Goal: Task Accomplishment & Management: Complete application form

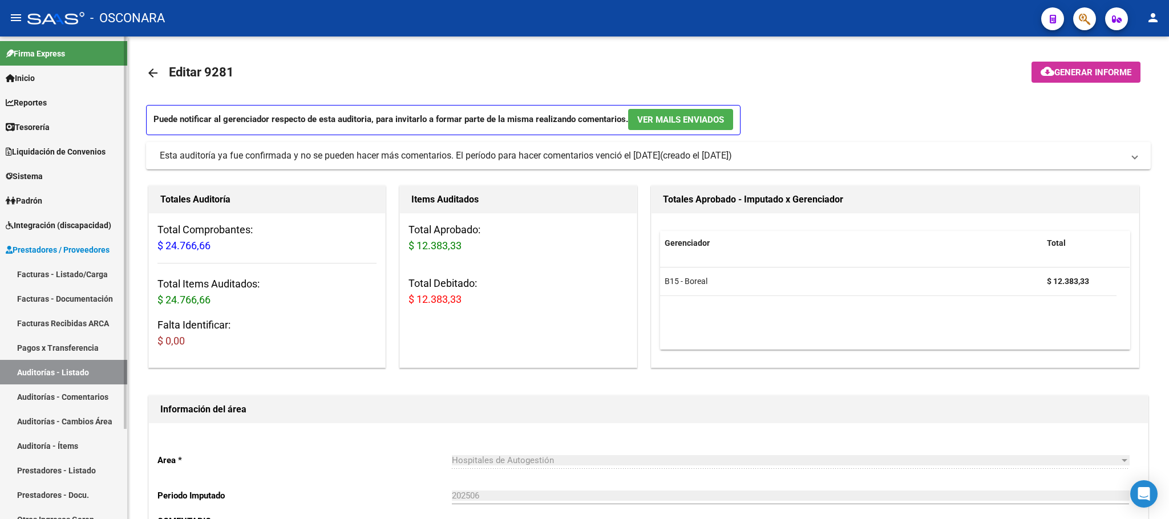
click at [87, 267] on link "Facturas - Listado/Carga" at bounding box center [63, 274] width 127 height 25
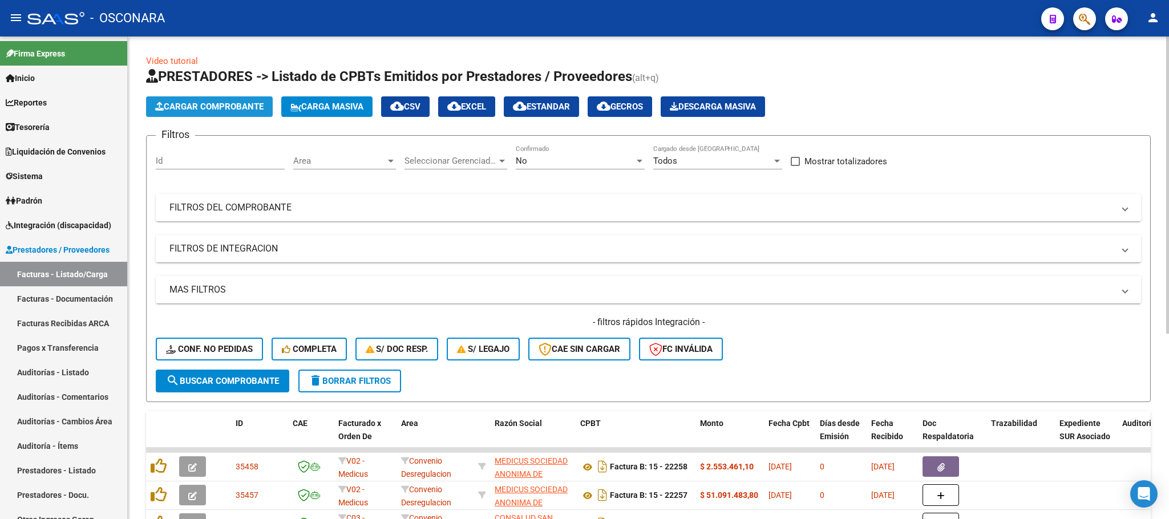
click at [205, 110] on span "Cargar Comprobante" at bounding box center [209, 107] width 108 height 10
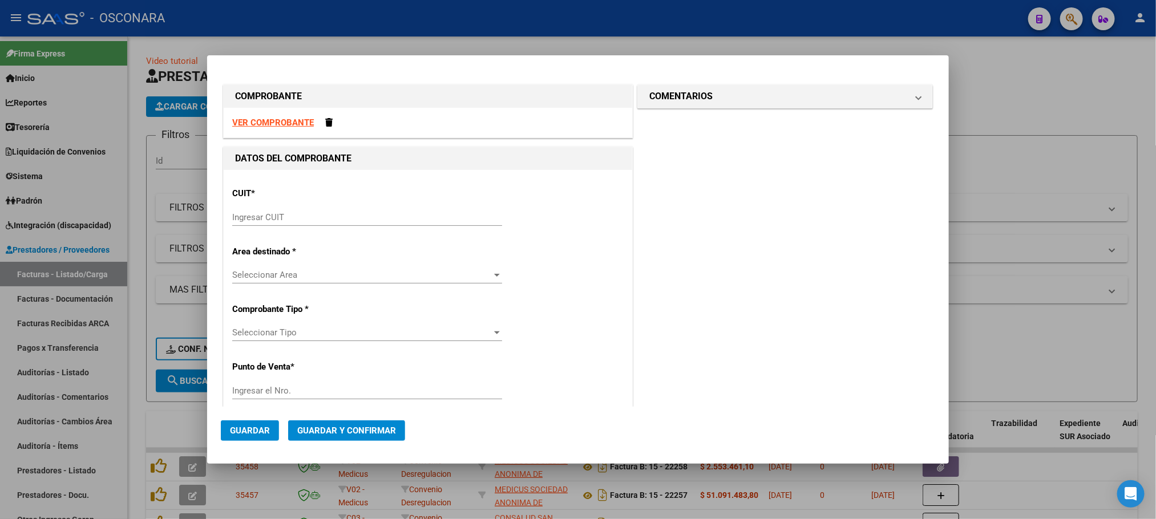
click at [285, 120] on strong "VER COMPROBANTE" at bounding box center [273, 123] width 82 height 10
click at [274, 124] on strong "VER COMPROBANTE" at bounding box center [273, 123] width 82 height 10
click at [329, 122] on span at bounding box center [328, 122] width 7 height 9
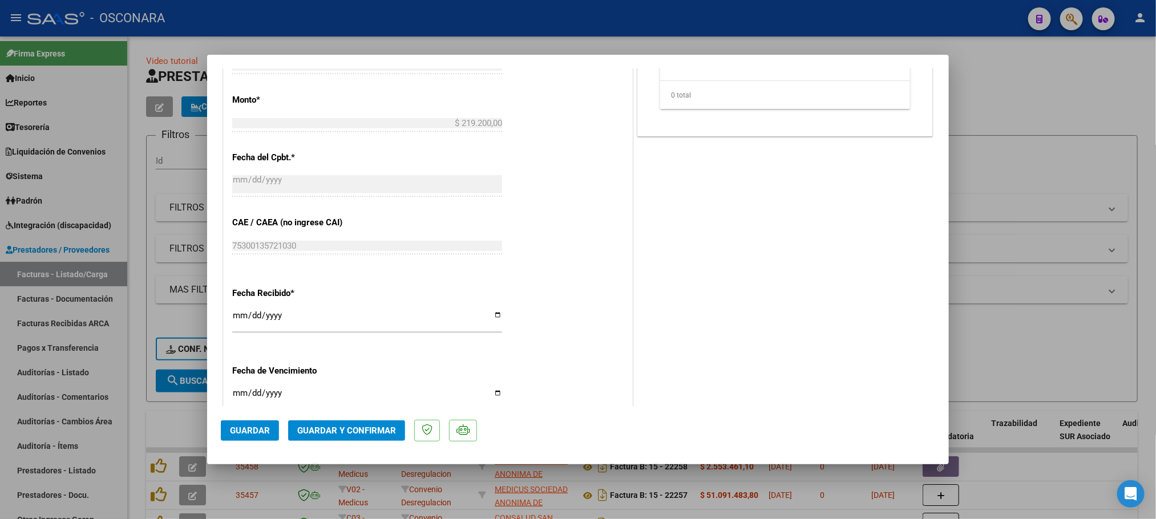
scroll to position [652, 0]
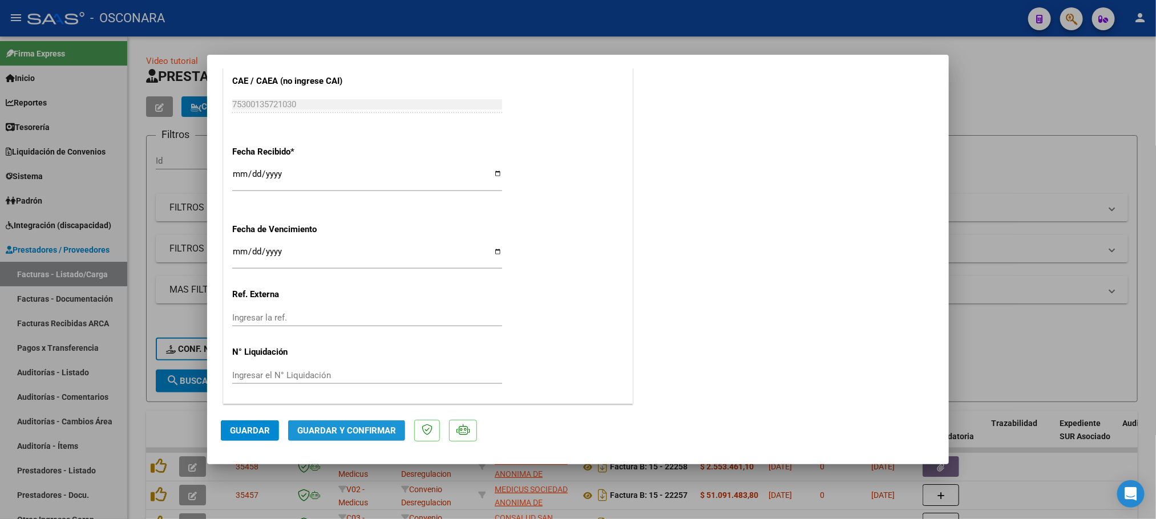
click at [361, 431] on span "Guardar y Confirmar" at bounding box center [346, 431] width 99 height 10
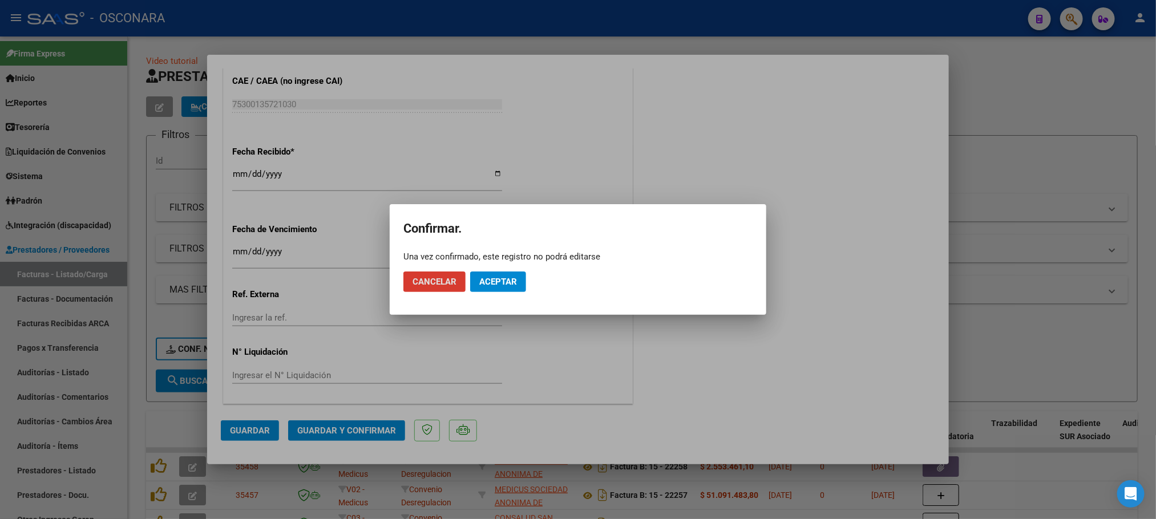
click at [567, 382] on div at bounding box center [578, 259] width 1156 height 519
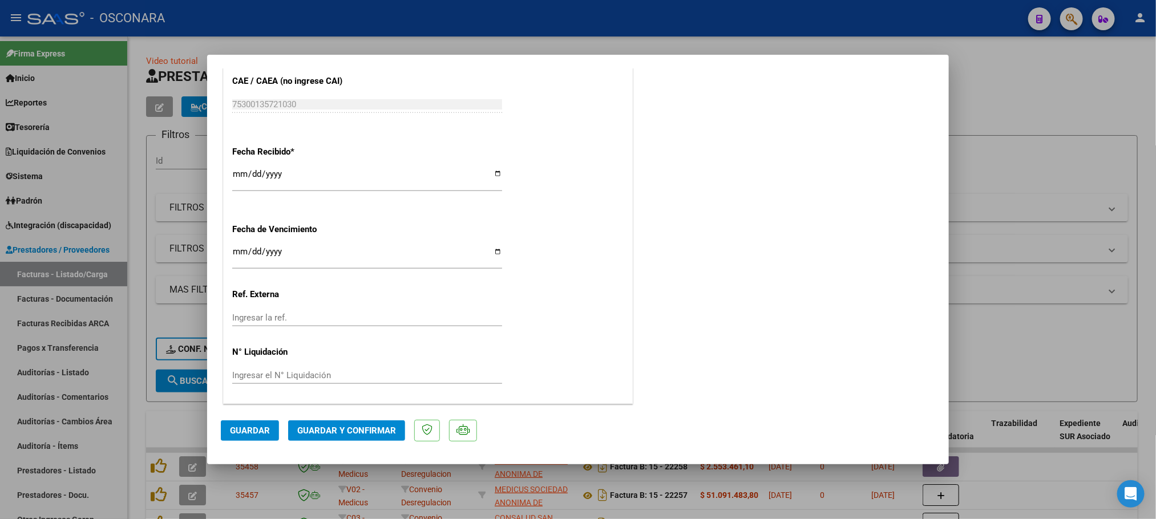
scroll to position [481, 0]
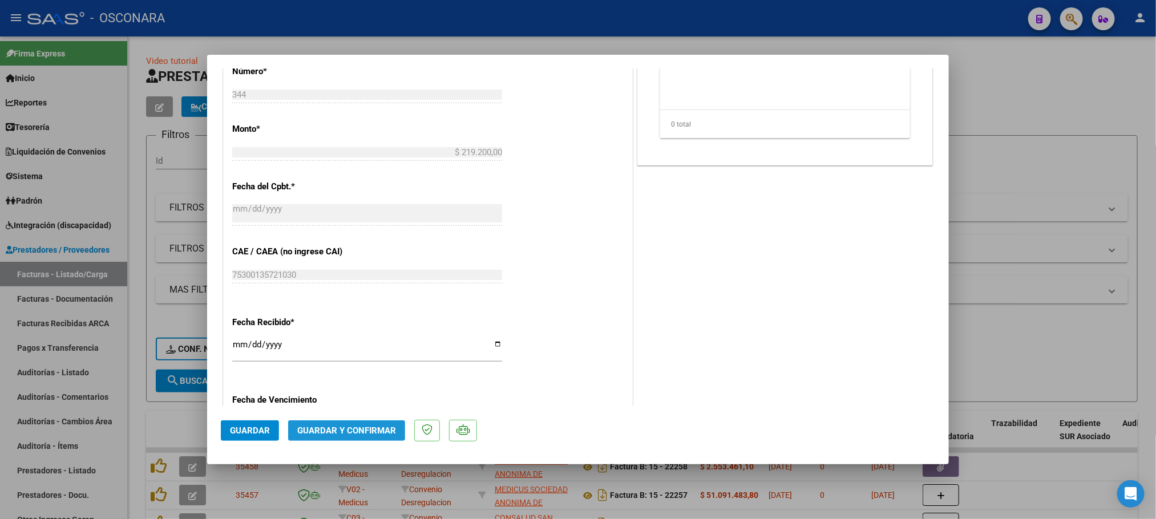
click at [318, 431] on span "Guardar y Confirmar" at bounding box center [346, 431] width 99 height 10
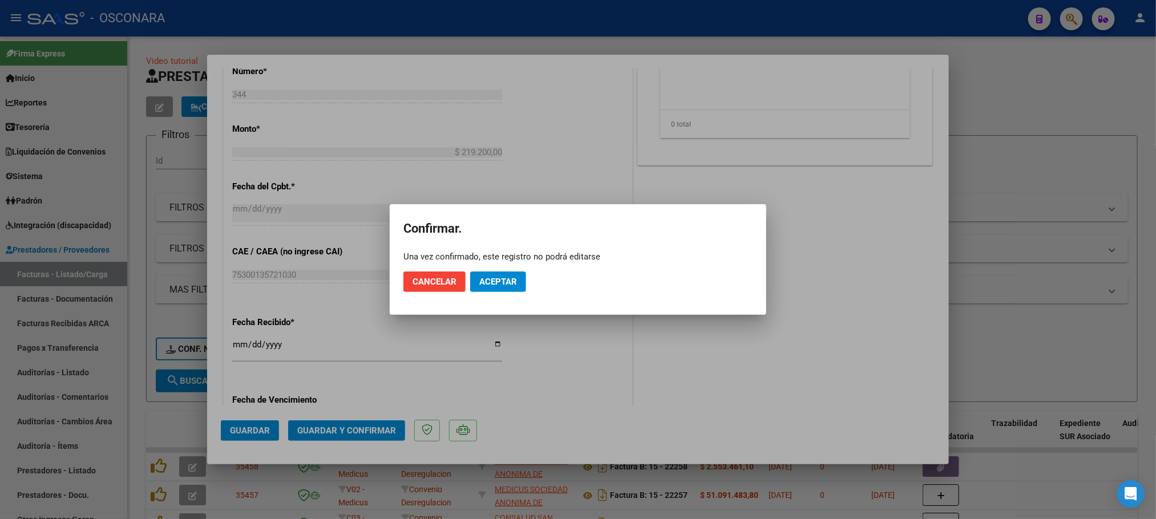
click at [766, 357] on div at bounding box center [578, 259] width 1156 height 519
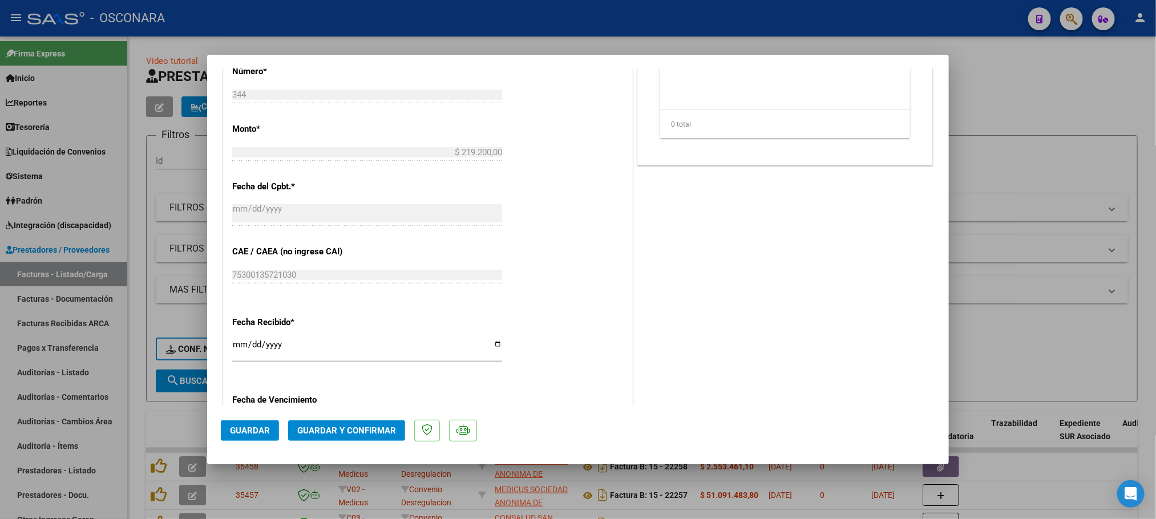
click at [245, 430] on span "Guardar" at bounding box center [250, 431] width 40 height 10
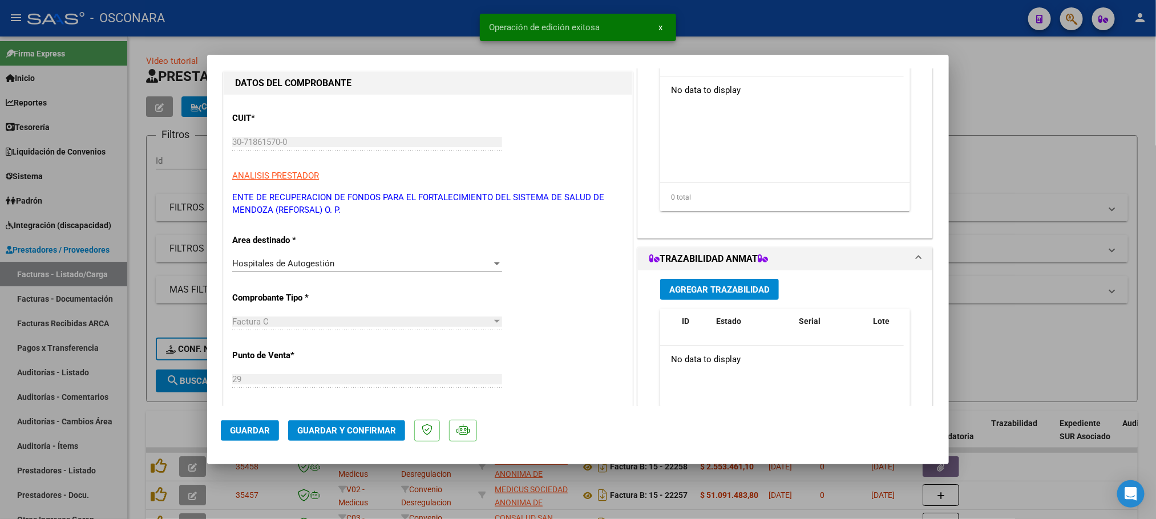
scroll to position [0, 0]
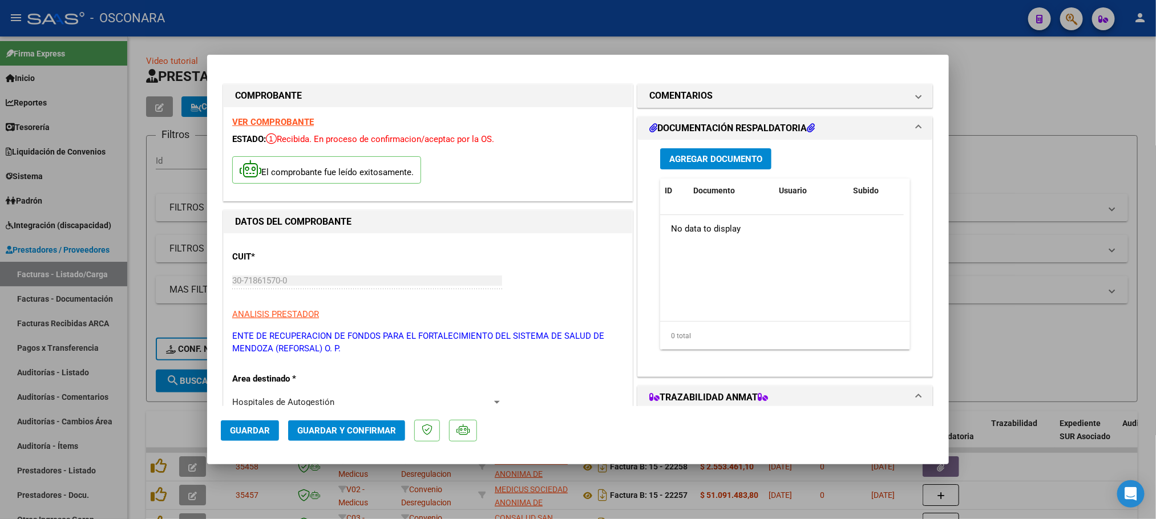
click at [717, 161] on span "Agregar Documento" at bounding box center [715, 159] width 93 height 10
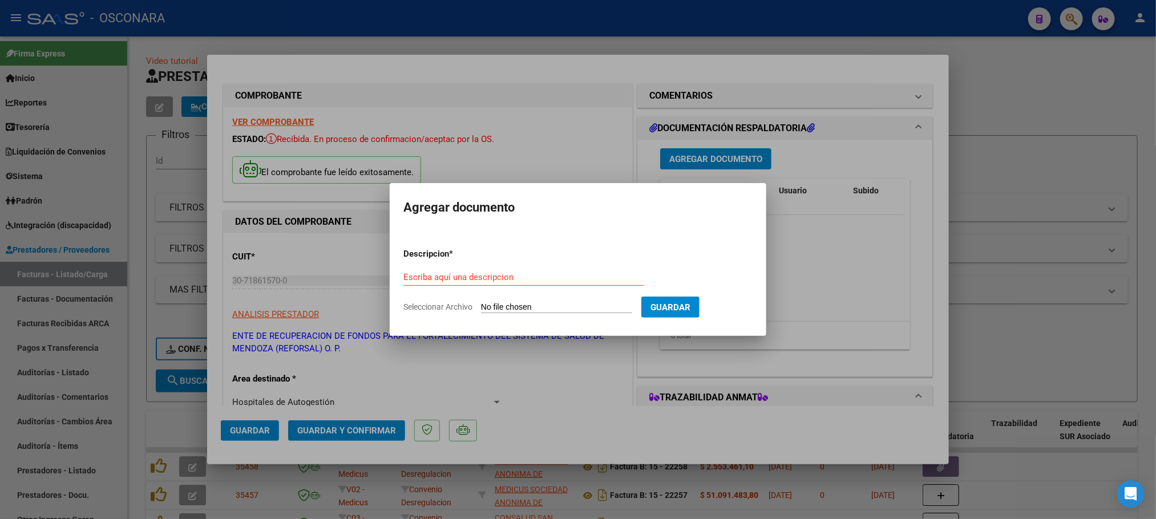
type input "C:\fakepath\DetalleDeRemito_Nro.27266_19-09-2025.pdf"
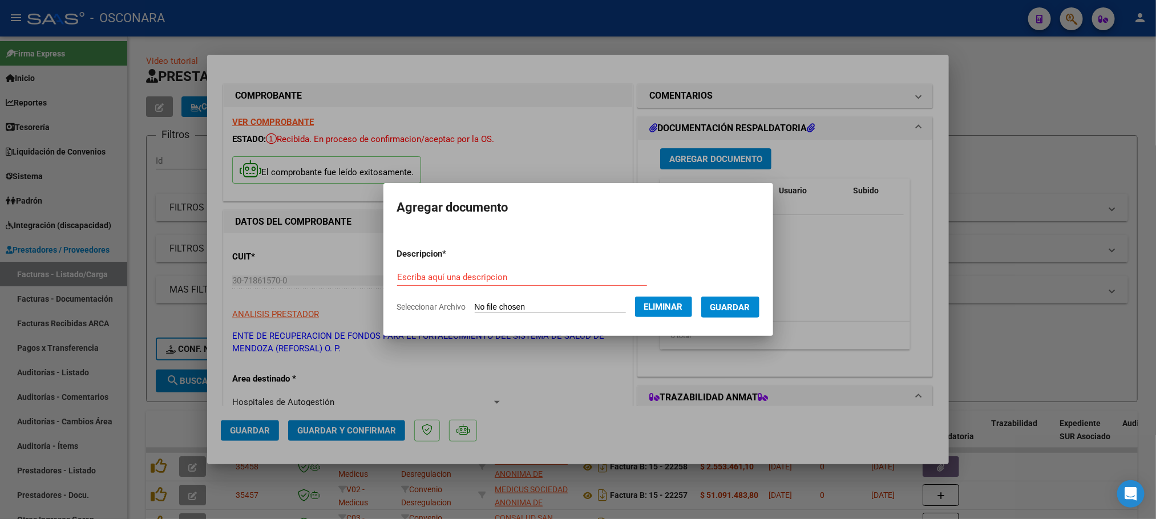
drag, startPoint x: 548, startPoint y: 272, endPoint x: 551, endPoint y: 262, distance: 10.3
click at [548, 272] on input "Escriba aquí una descripcion" at bounding box center [522, 277] width 250 height 10
type input "d"
type input "DOCUMENTACION RESPALDATORIA"
click at [743, 302] on span "Guardar" at bounding box center [730, 307] width 40 height 10
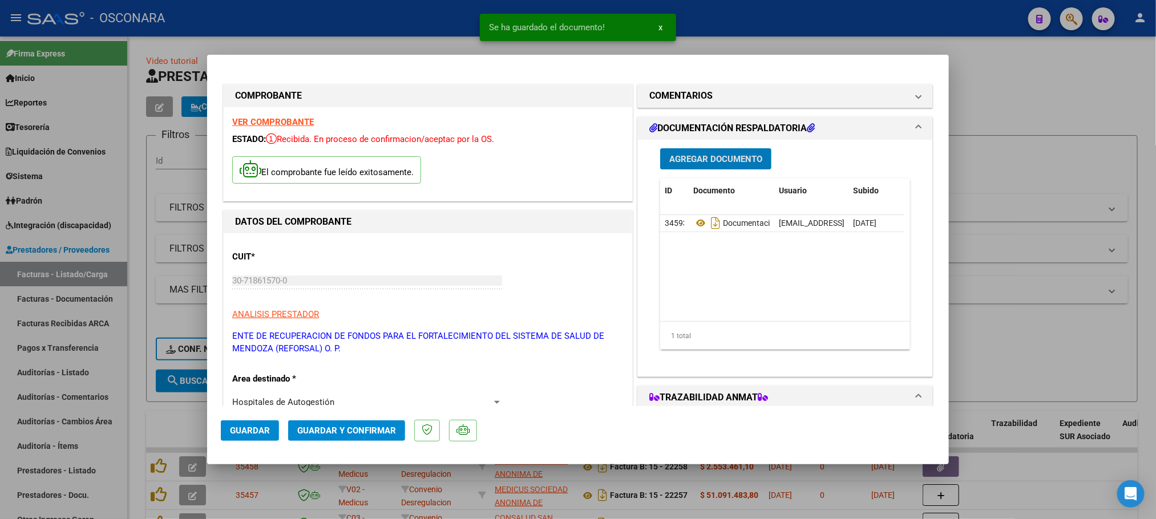
scroll to position [342, 0]
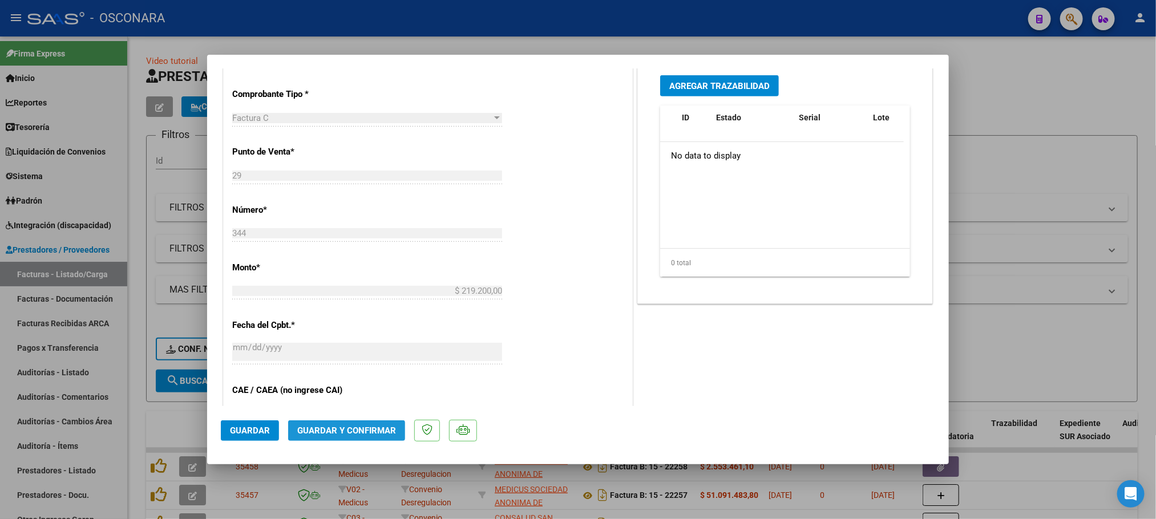
click at [351, 426] on span "Guardar y Confirmar" at bounding box center [346, 431] width 99 height 10
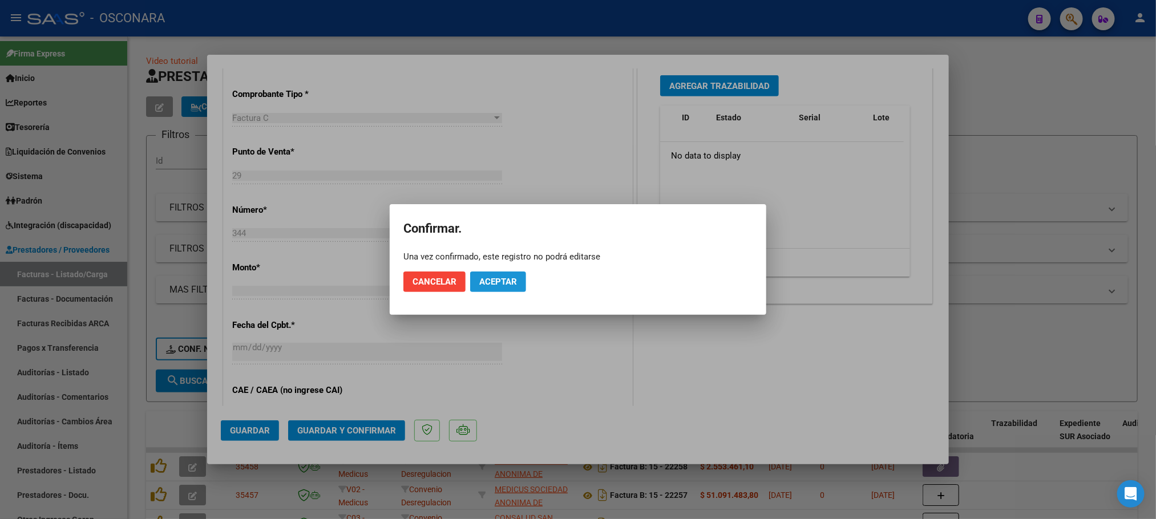
click at [511, 277] on span "Aceptar" at bounding box center [498, 282] width 38 height 10
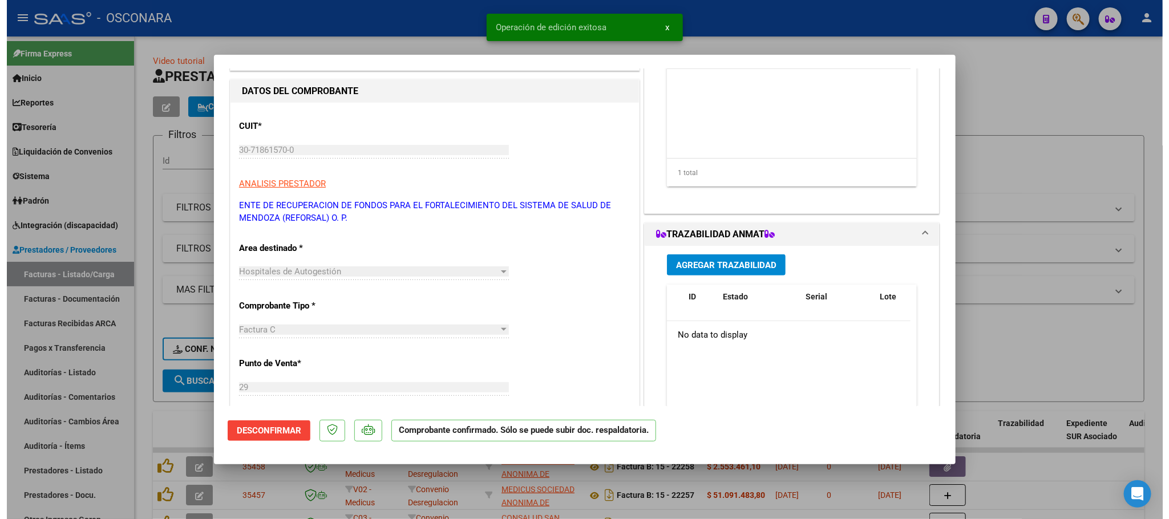
scroll to position [0, 0]
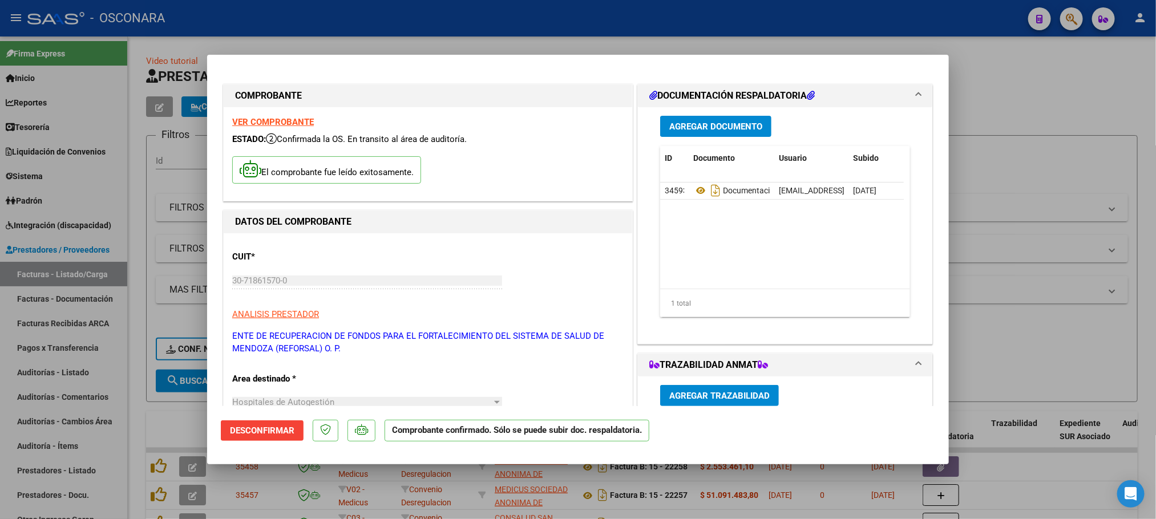
click at [993, 91] on div at bounding box center [578, 259] width 1156 height 519
type input "$ 0,00"
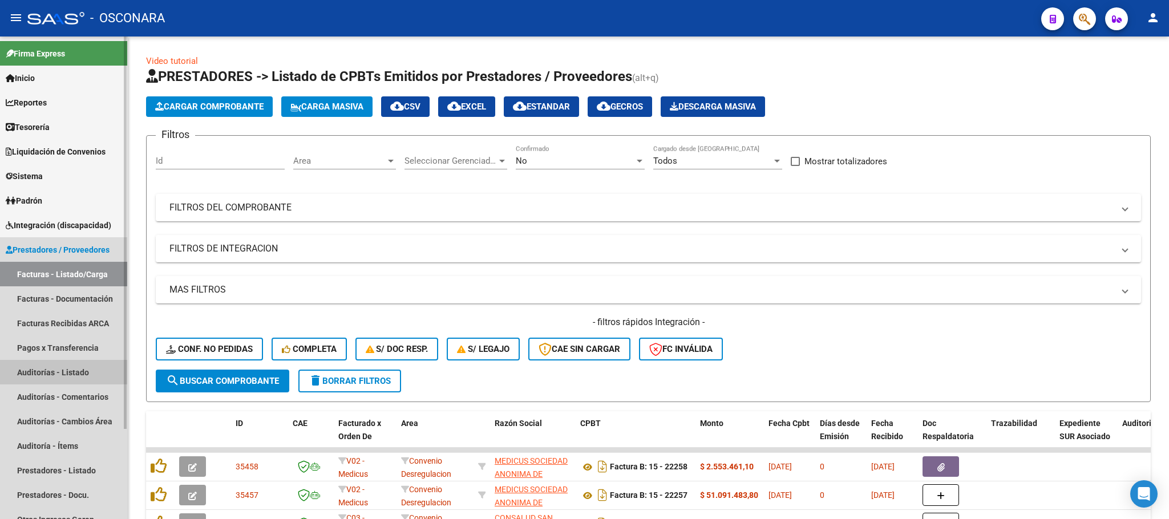
click at [72, 377] on link "Auditorías - Listado" at bounding box center [63, 372] width 127 height 25
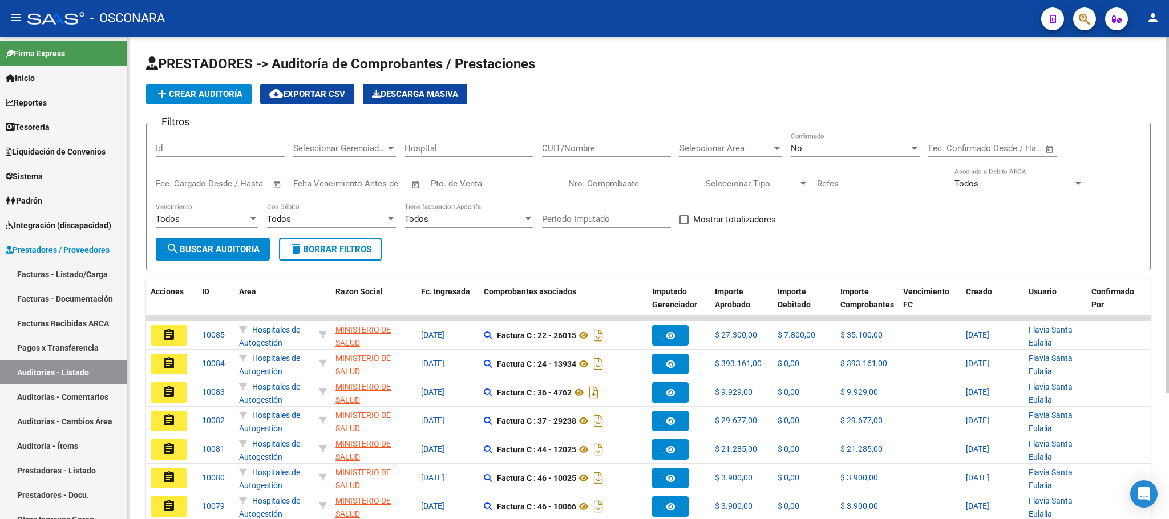
click at [195, 103] on button "add Crear Auditoría" at bounding box center [199, 94] width 106 height 21
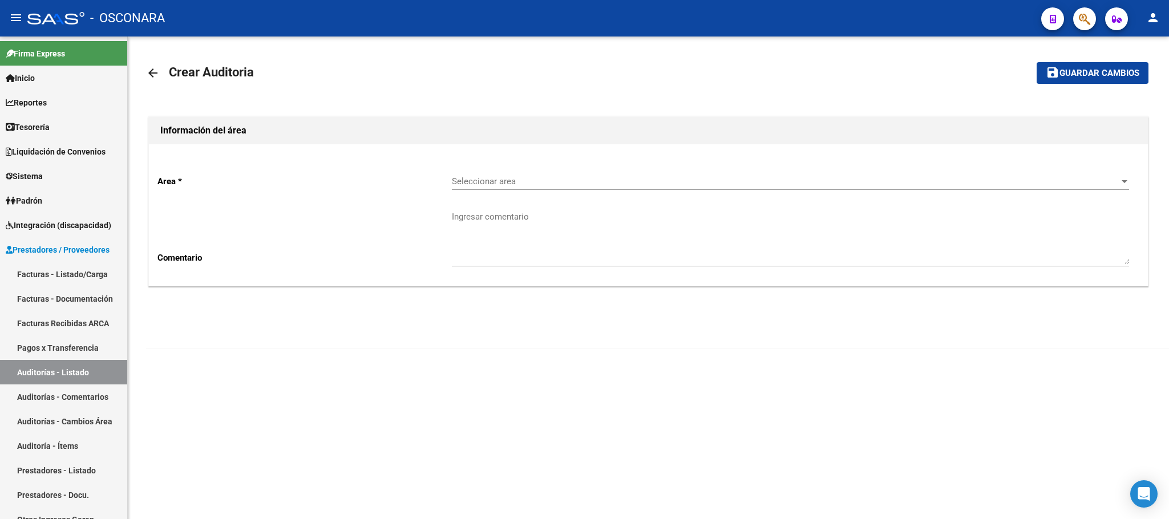
click at [1099, 161] on div "Area * Seleccionar area Seleccionar area Comentario Ingresar comentario" at bounding box center [648, 214] width 999 height 141
click at [1094, 180] on span "Seleccionar area" at bounding box center [785, 181] width 667 height 10
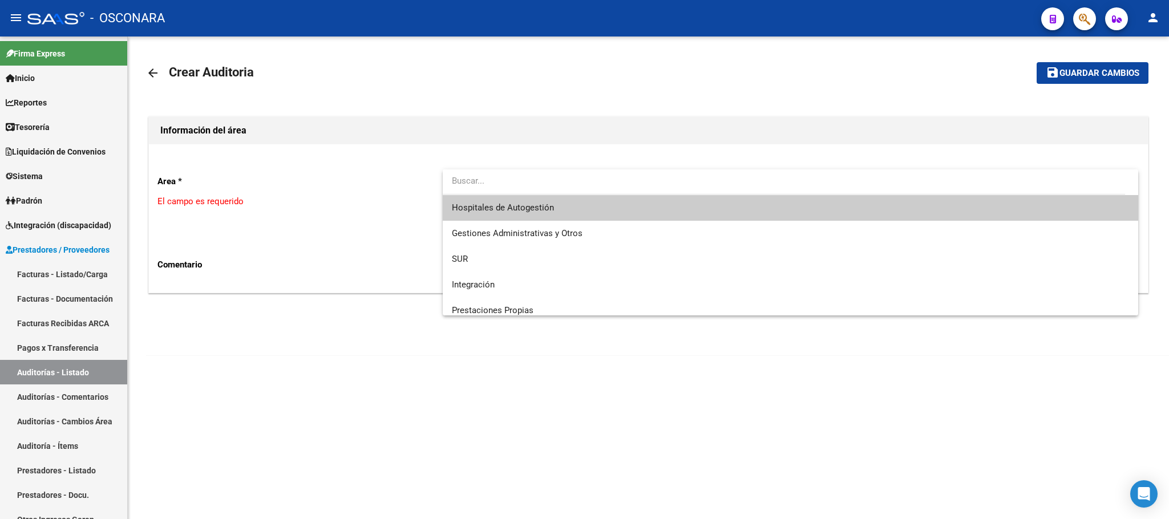
click at [653, 208] on span "Hospitales de Autogestión" at bounding box center [790, 208] width 677 height 26
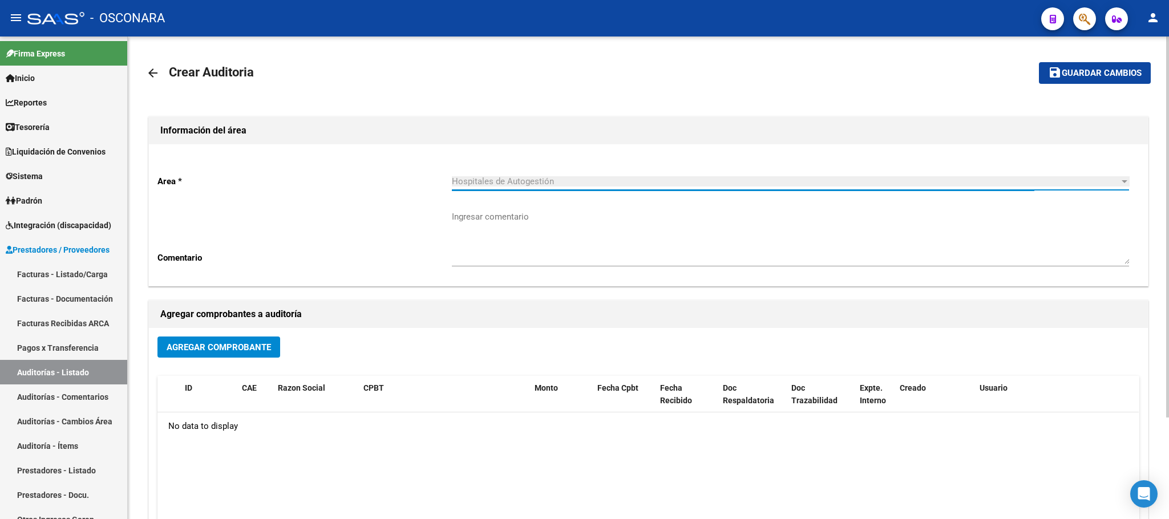
click at [247, 342] on span "Agregar Comprobante" at bounding box center [219, 347] width 104 height 10
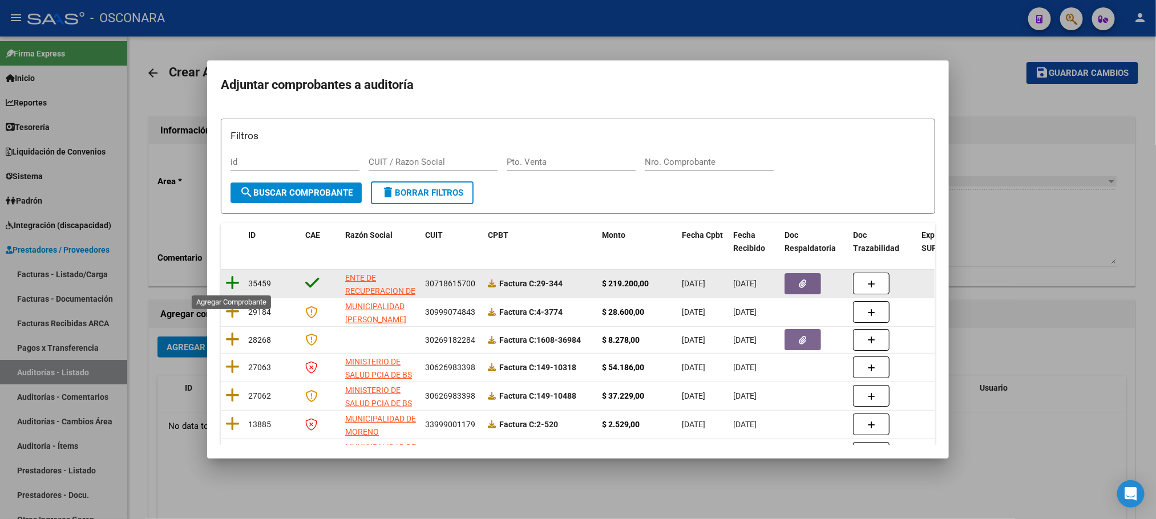
click at [231, 278] on icon at bounding box center [232, 283] width 14 height 16
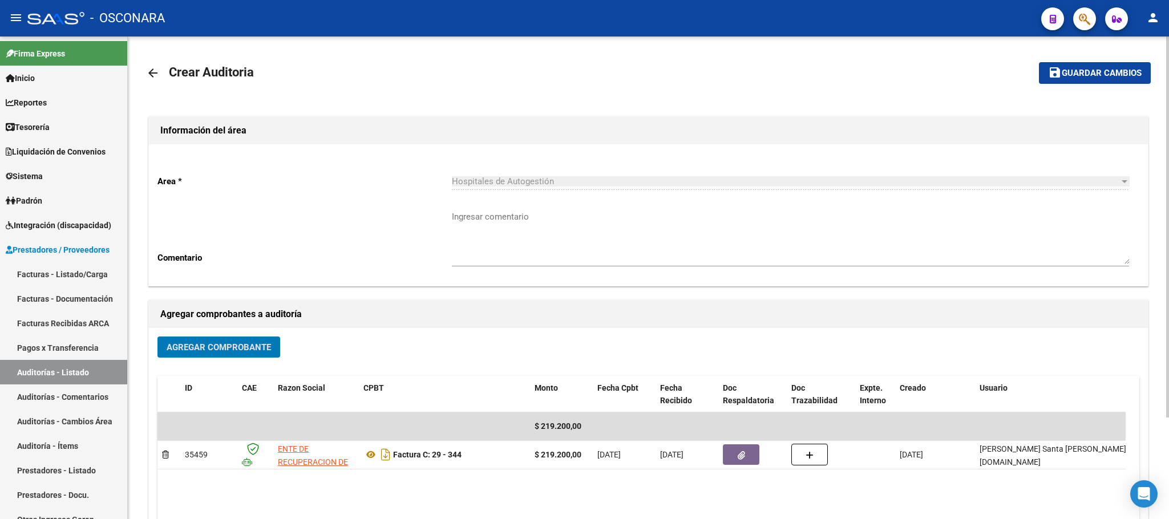
click at [1091, 69] on span "Guardar cambios" at bounding box center [1102, 73] width 80 height 10
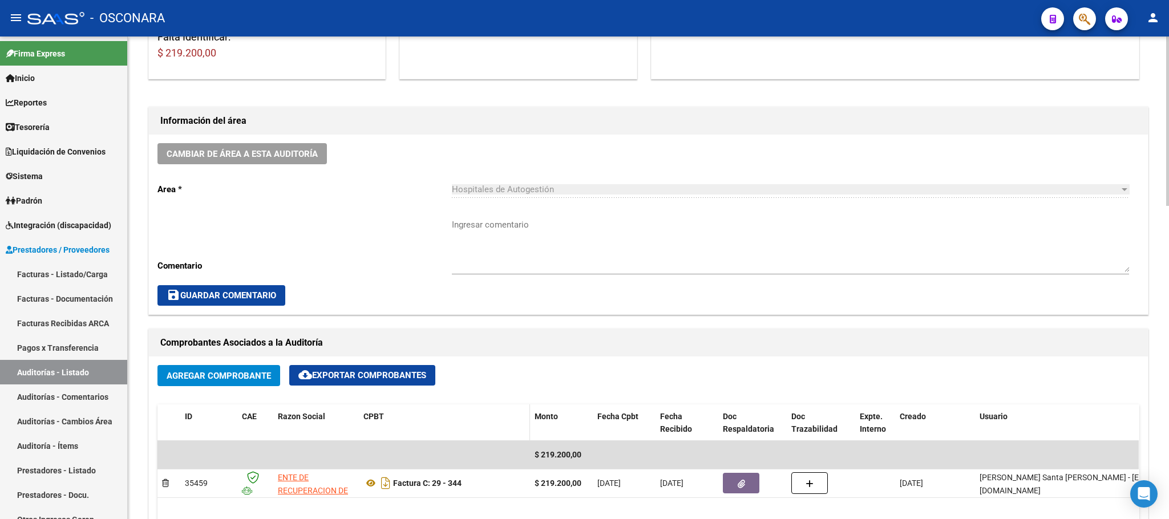
scroll to position [342, 0]
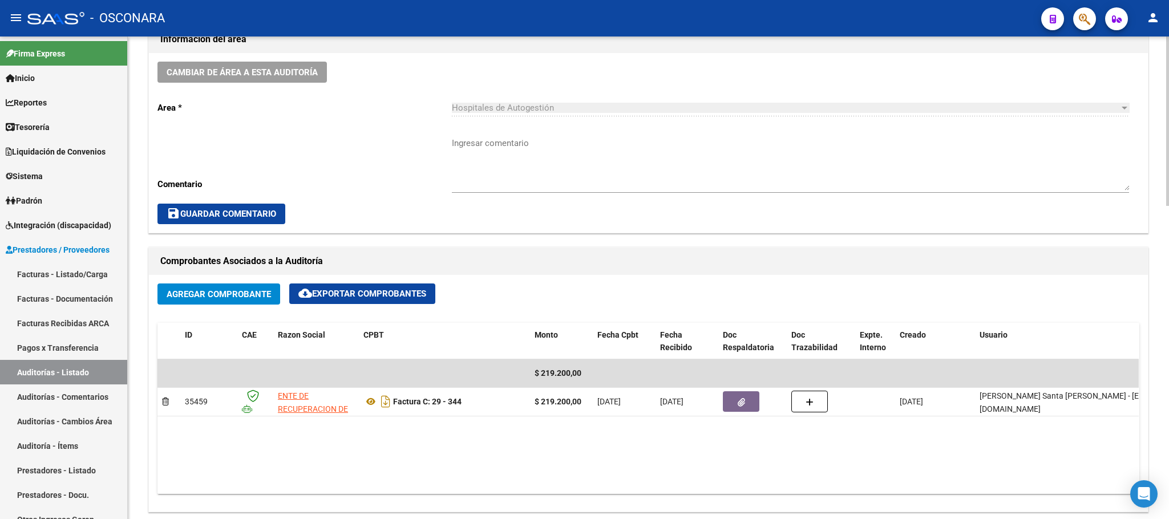
click at [250, 291] on span "Agregar Comprobante" at bounding box center [219, 294] width 104 height 10
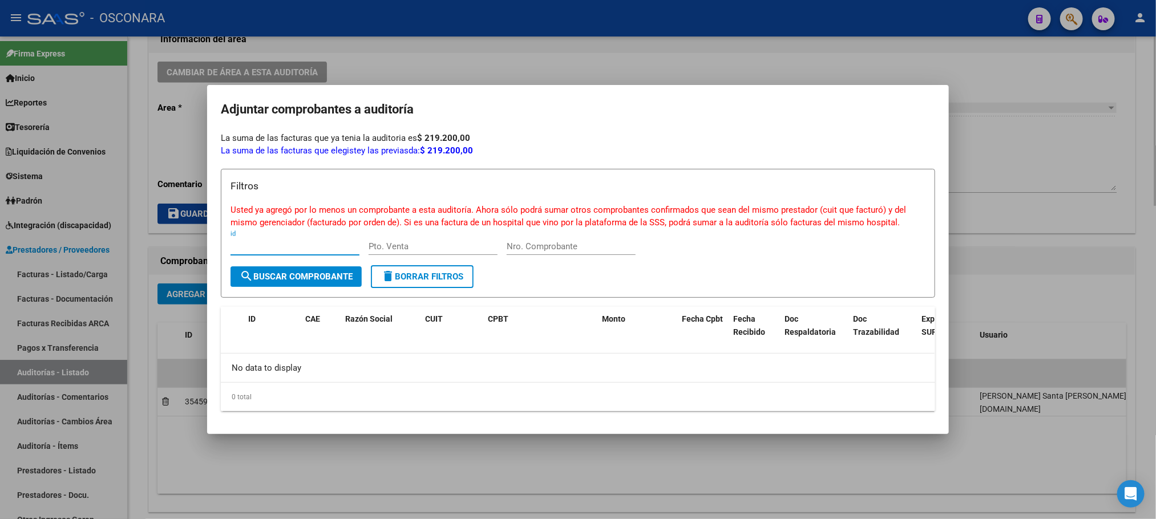
click at [1020, 84] on div at bounding box center [578, 259] width 1156 height 519
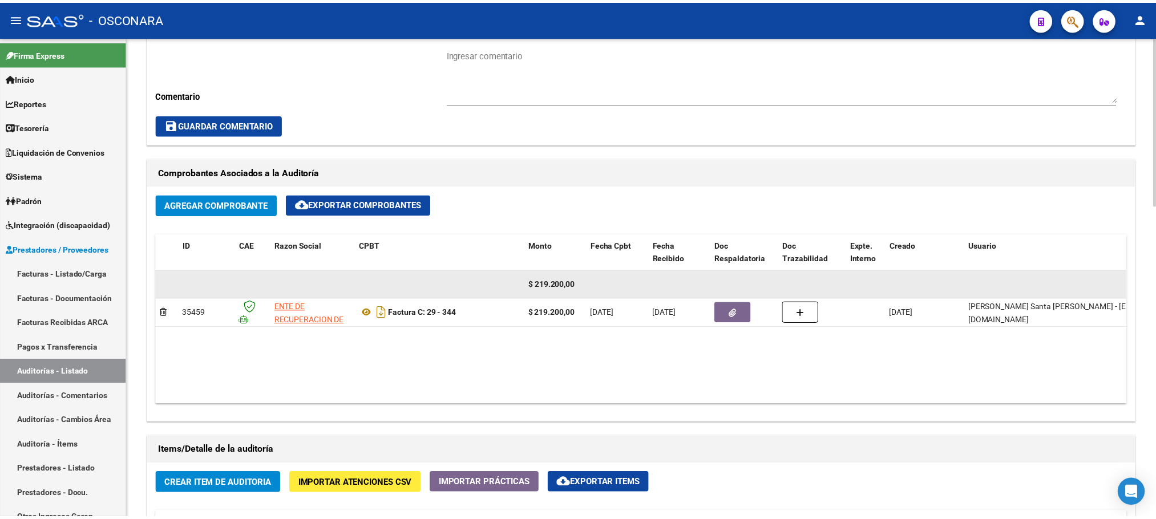
scroll to position [599, 0]
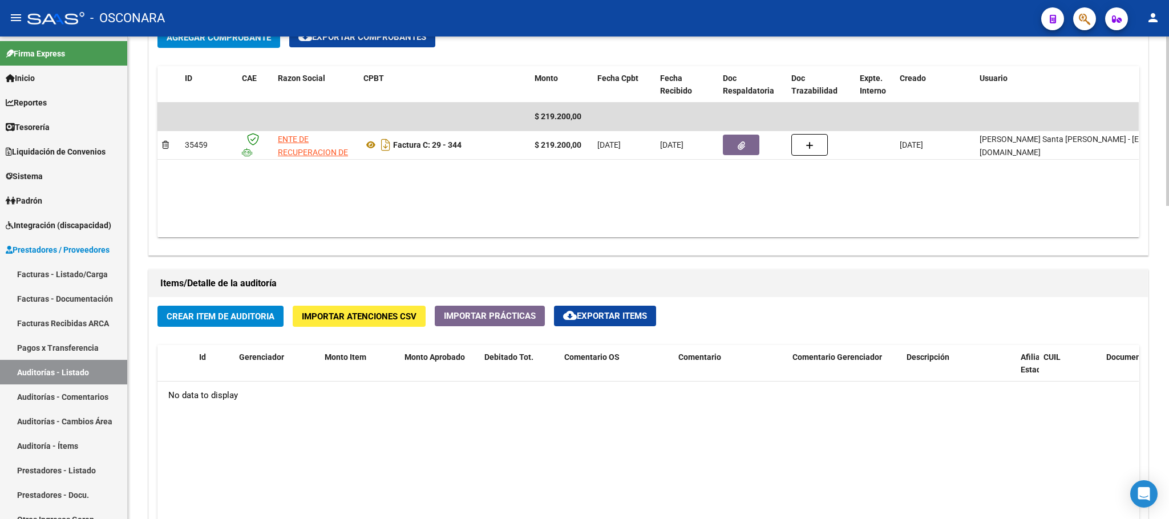
click at [250, 320] on span "Crear Item de Auditoria" at bounding box center [221, 317] width 108 height 10
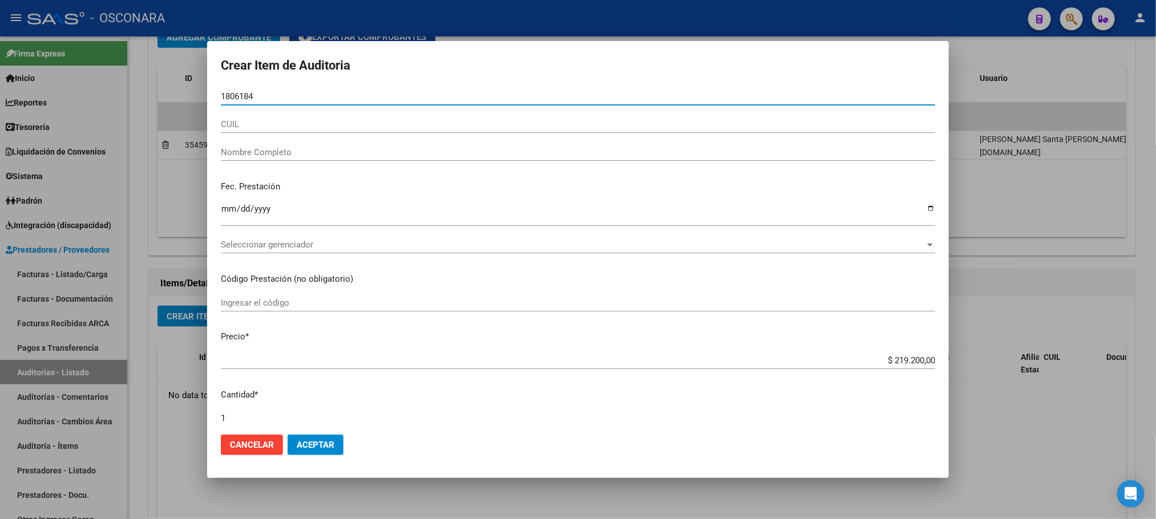
type input "18061845"
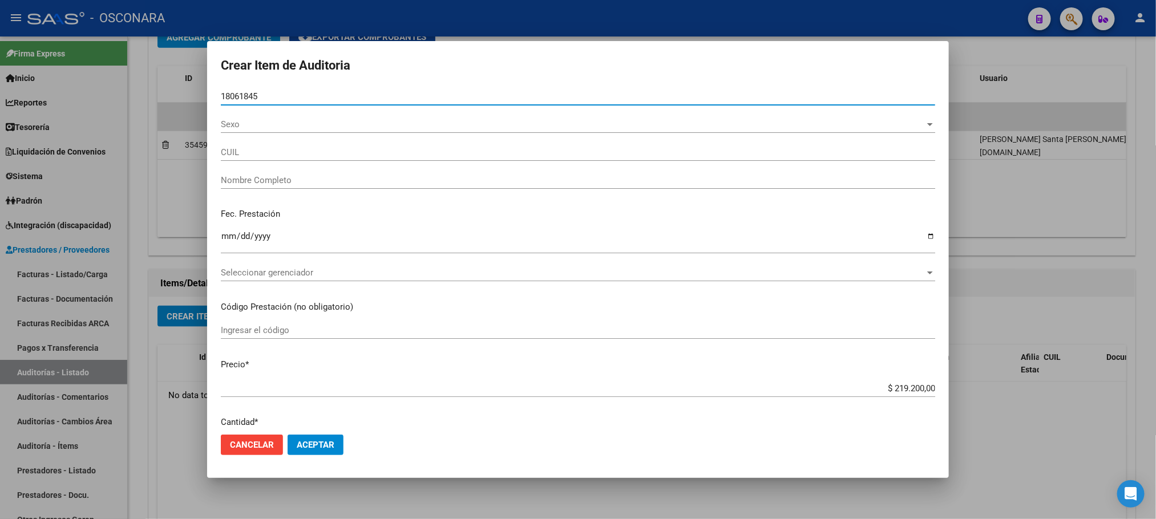
type input "27180618452"
type input "[PERSON_NAME]"
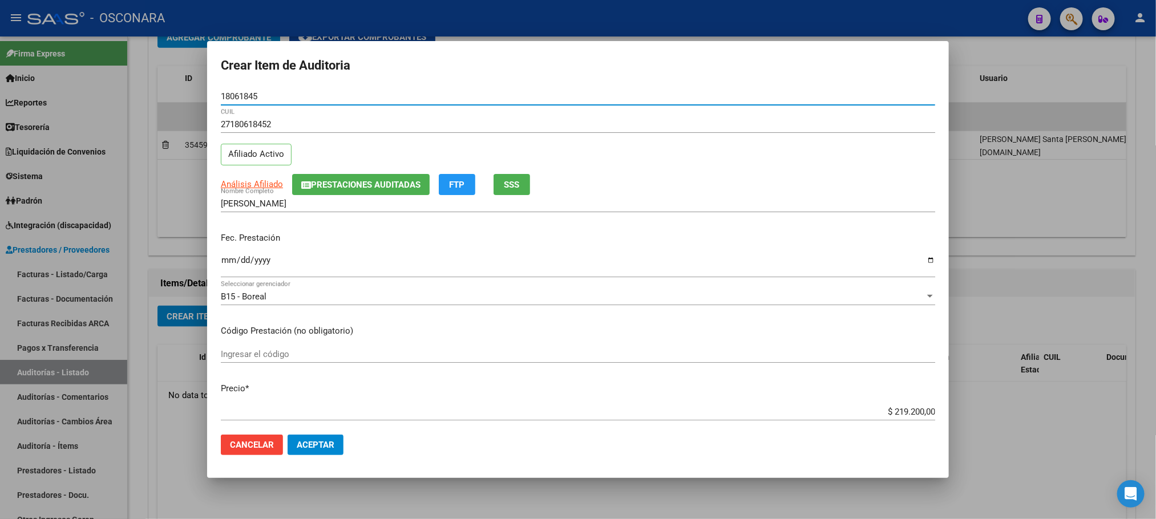
type input "18061845"
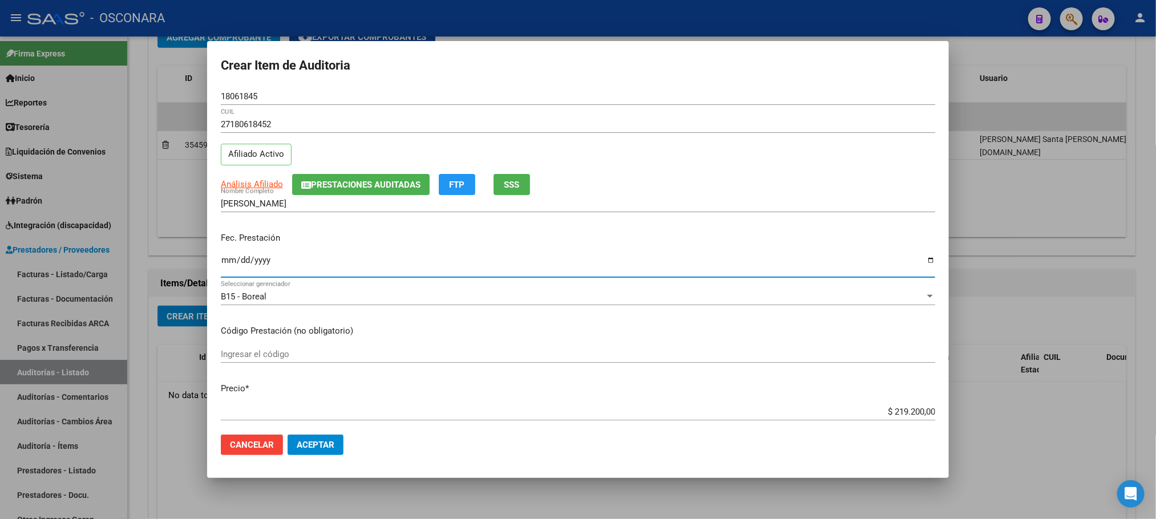
click at [226, 264] on input "Ingresar la fecha" at bounding box center [578, 265] width 714 height 18
type input "[DATE]"
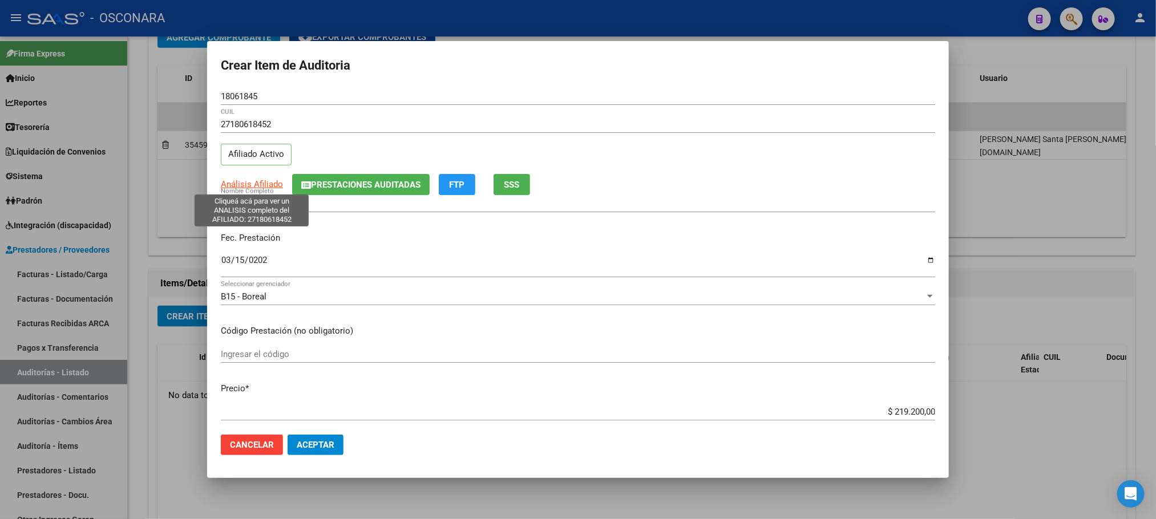
click at [240, 184] on span "Análisis Afiliado" at bounding box center [252, 184] width 62 height 10
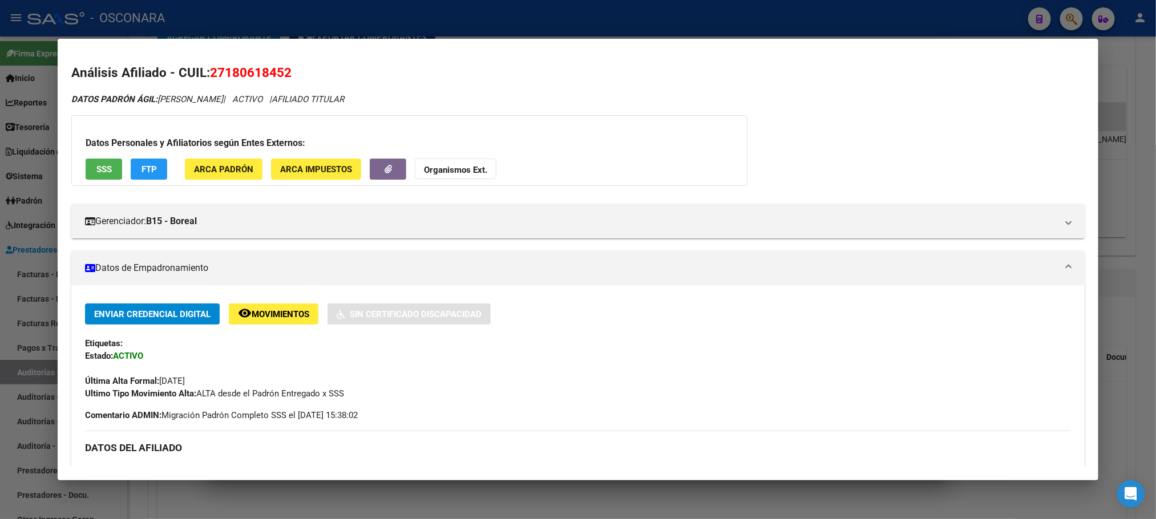
click at [86, 177] on button "SSS" at bounding box center [104, 169] width 37 height 21
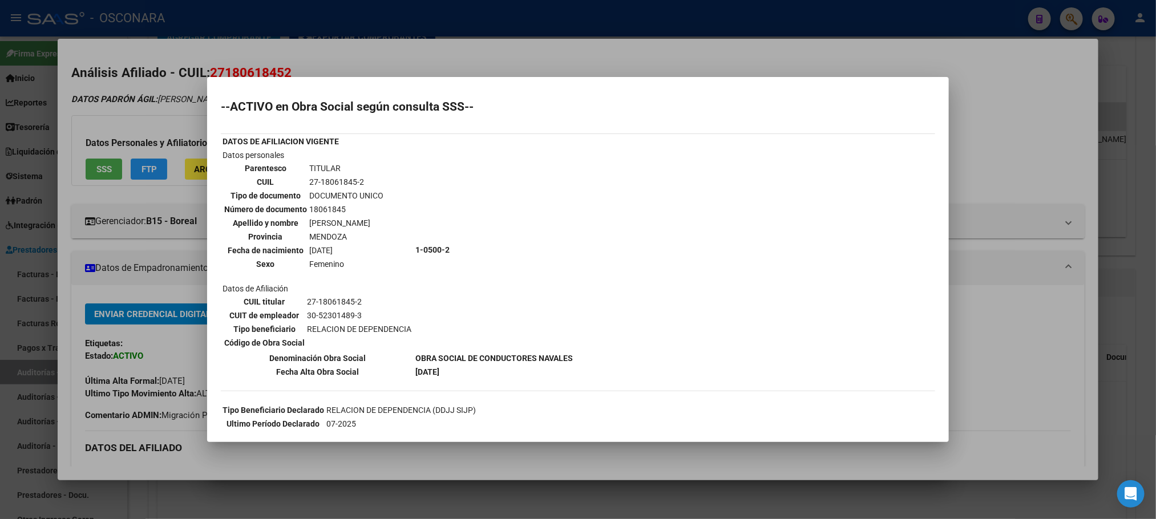
scroll to position [98, 0]
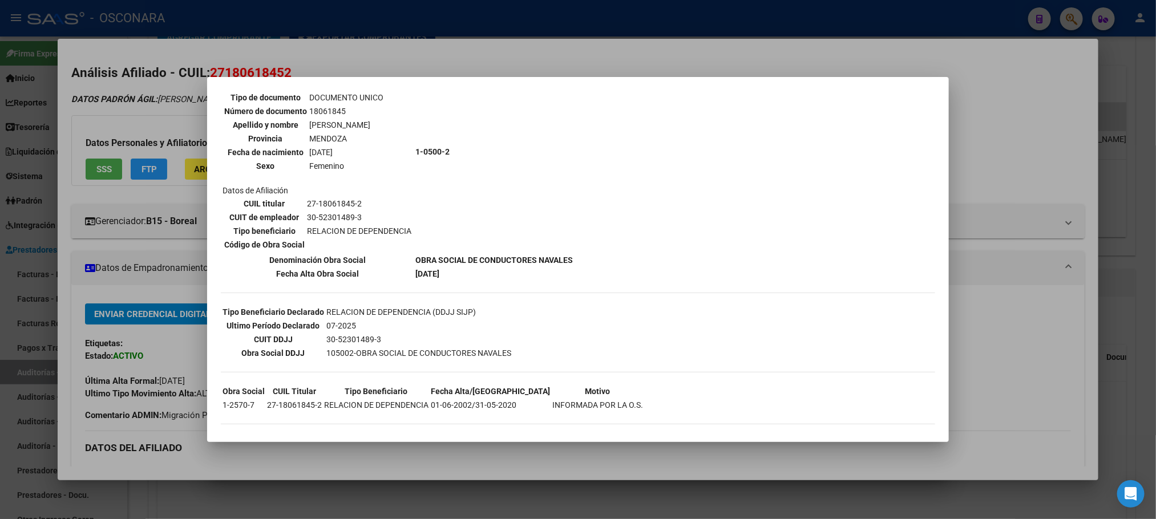
click at [571, 450] on div at bounding box center [578, 259] width 1156 height 519
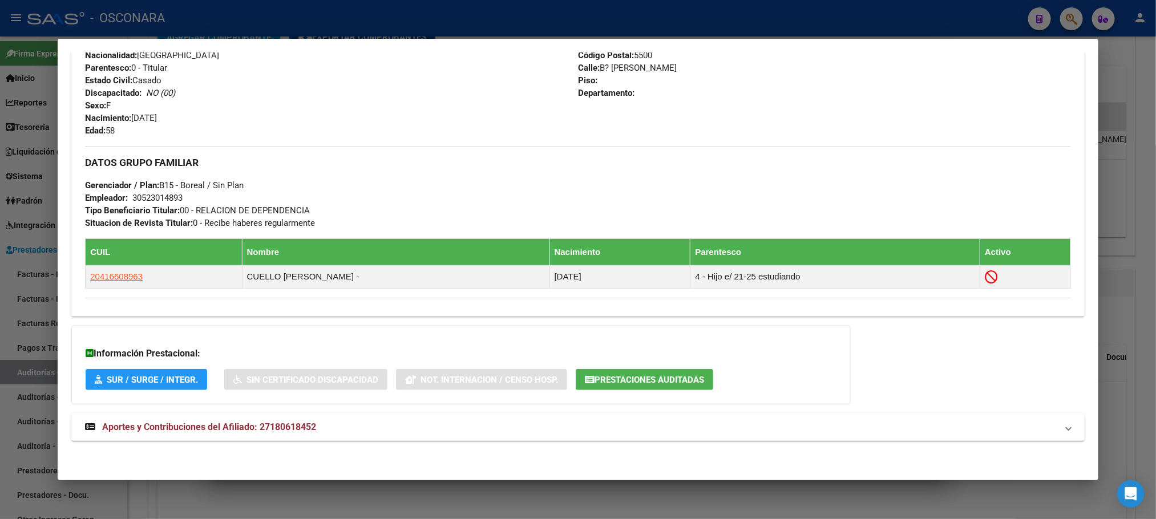
scroll to position [113, 0]
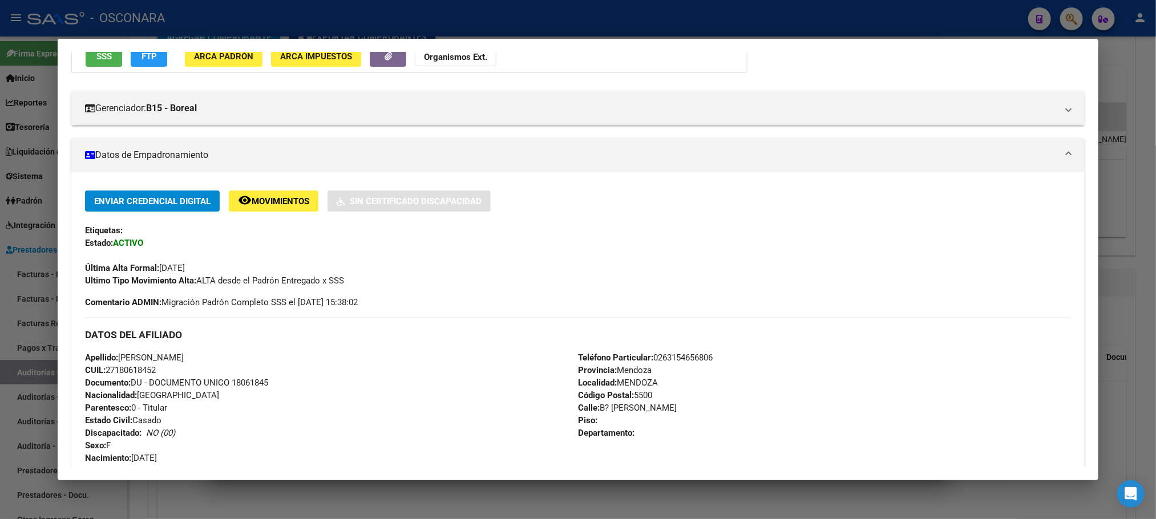
click at [1140, 101] on div at bounding box center [578, 259] width 1156 height 519
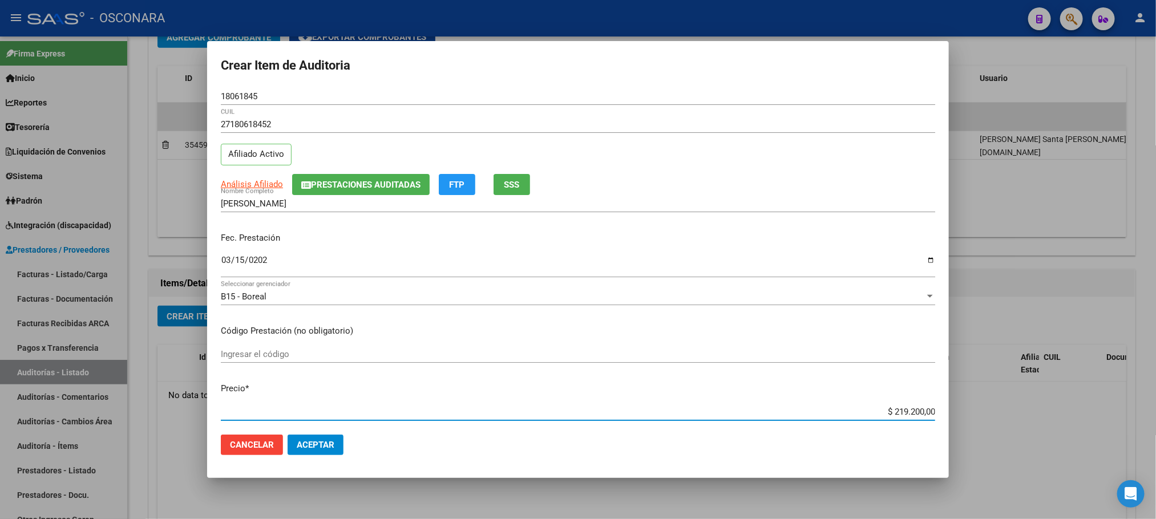
drag, startPoint x: 865, startPoint y: 415, endPoint x: 959, endPoint y: 389, distance: 97.6
click at [959, 389] on div "Crear Item de Auditoria 18061845 Nro Documento 27180618452 CUIL Afiliado Activo…" at bounding box center [578, 259] width 1156 height 519
type input "$ 0,01"
type input "$ 0,13"
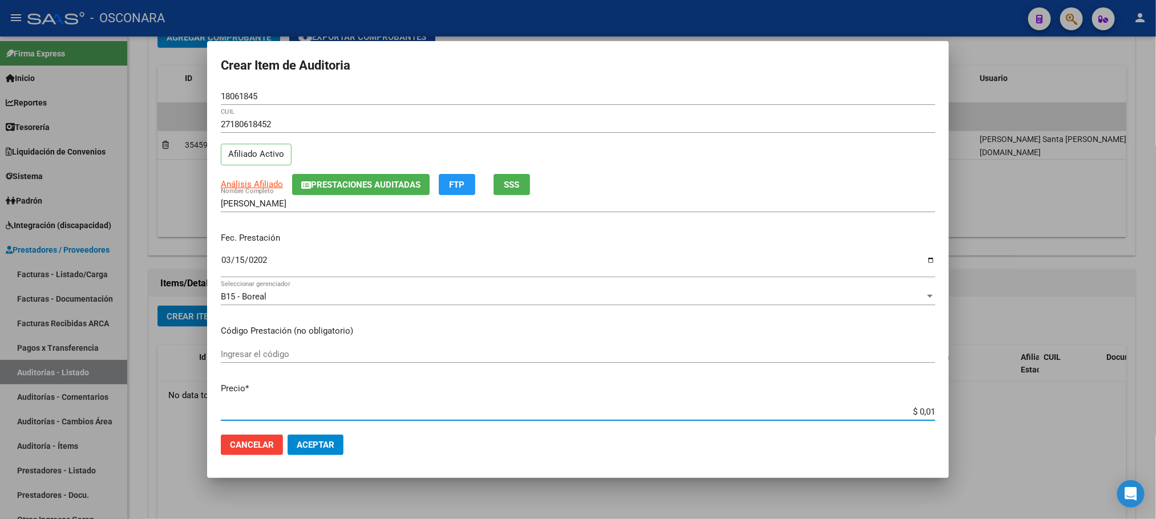
type input "$ 0,13"
type input "$ 1,30"
type input "$ 13,00"
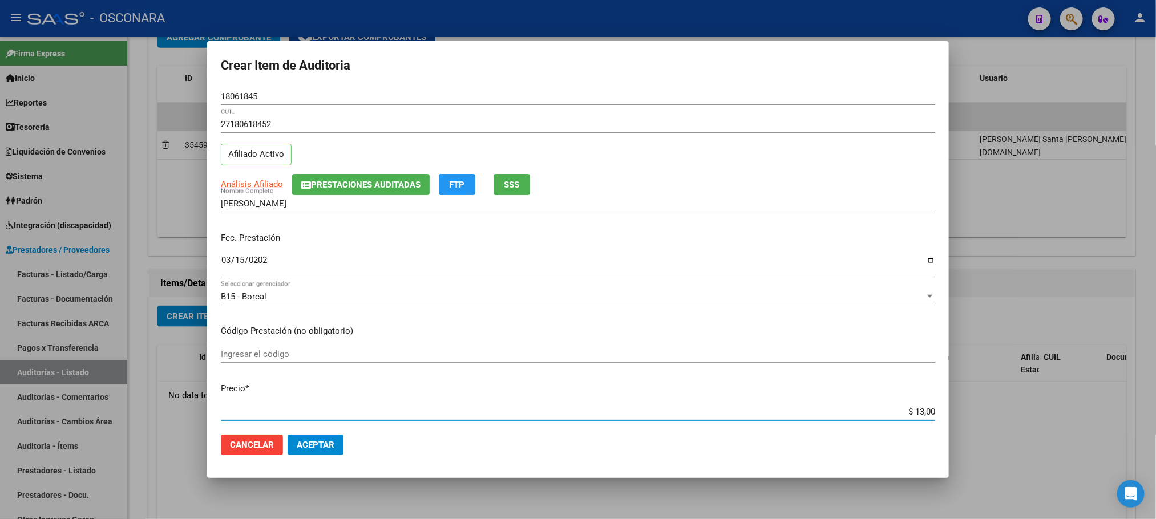
type input "$ 130,00"
type input "$ 1.300,00"
type input "$ 13.000,00"
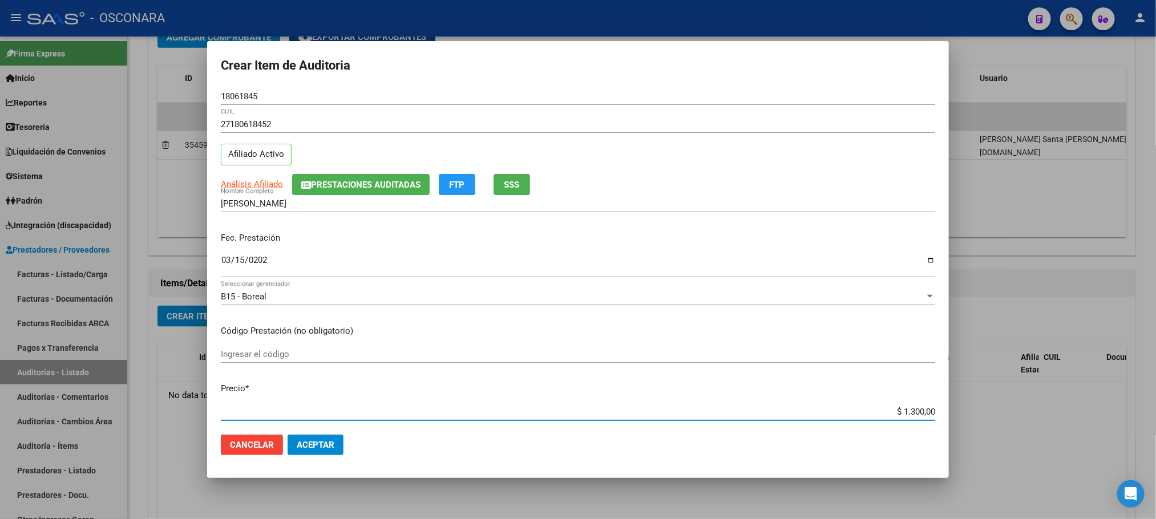
type input "$ 13.000,00"
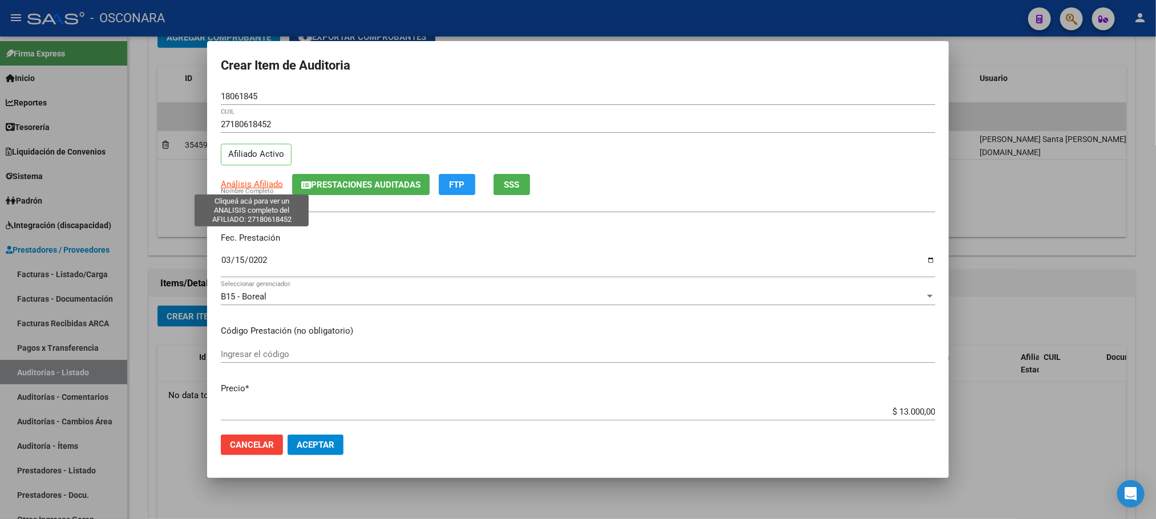
click at [248, 184] on span "Análisis Afiliado" at bounding box center [252, 184] width 62 height 10
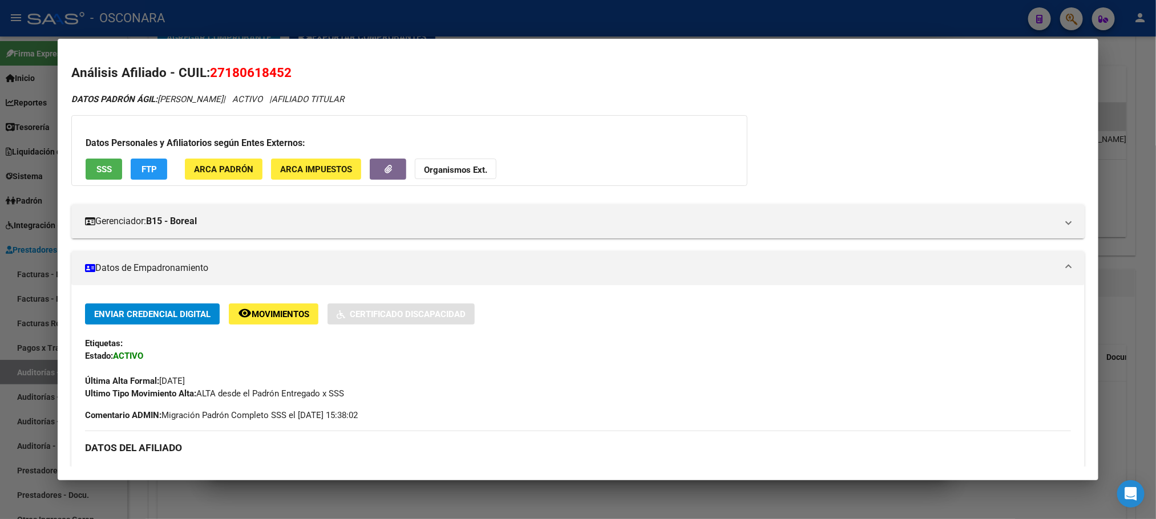
click at [98, 167] on span "SSS" at bounding box center [103, 169] width 15 height 10
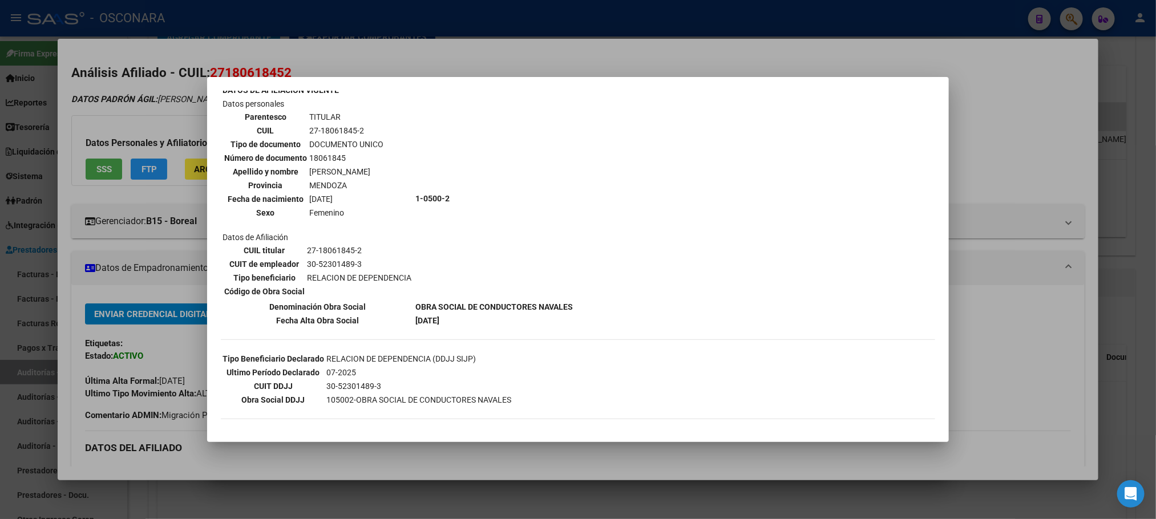
scroll to position [98, 0]
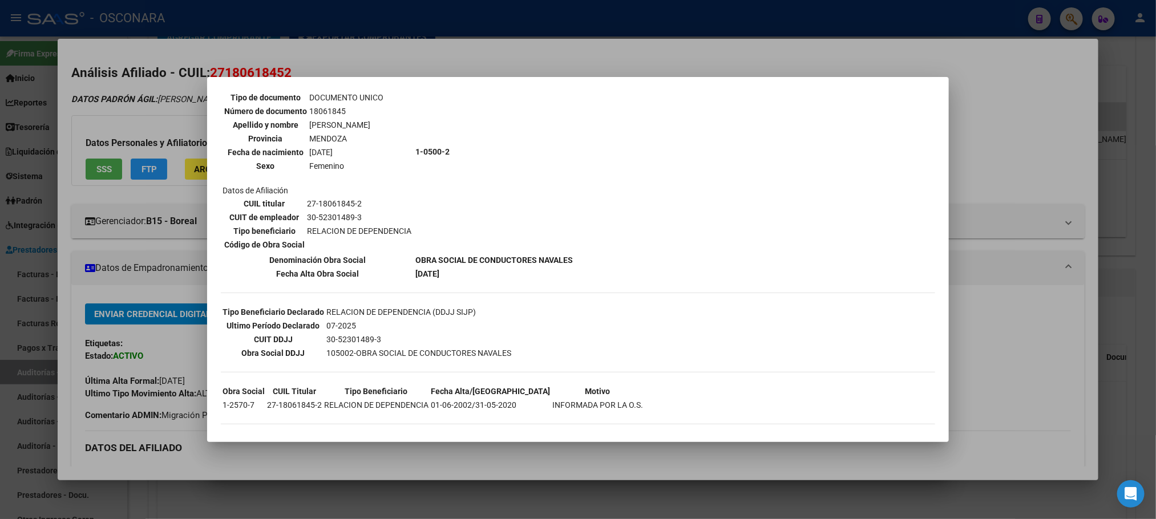
click at [989, 358] on div at bounding box center [578, 259] width 1156 height 519
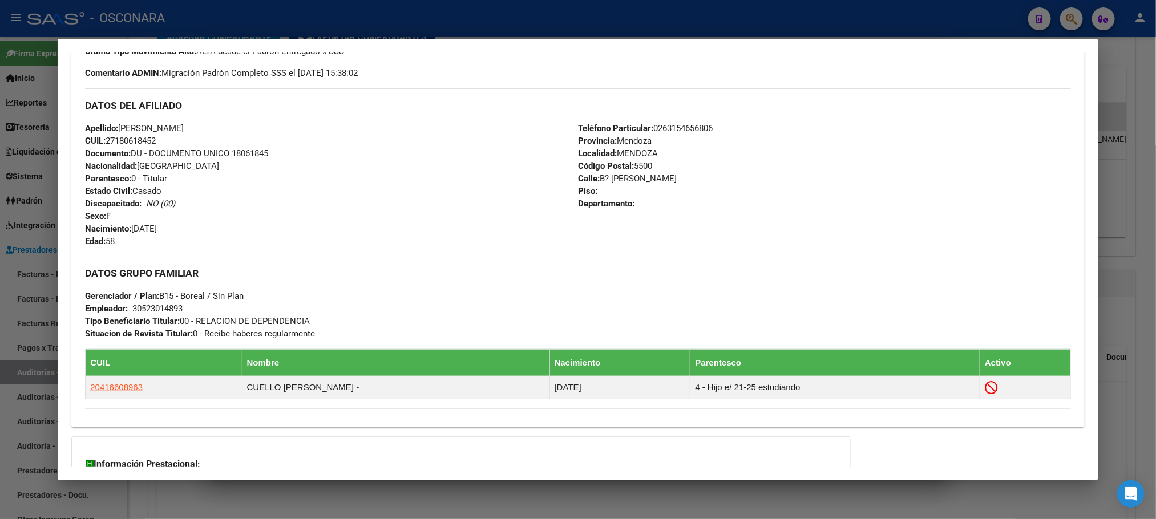
scroll to position [455, 0]
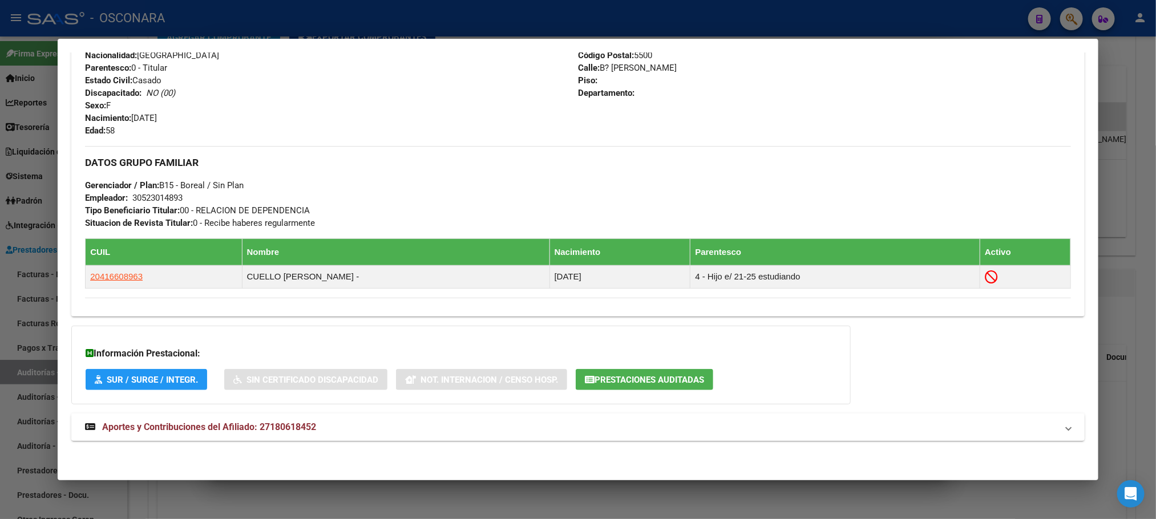
click at [295, 419] on mat-expansion-panel-header "Aportes y Contribuciones del Afiliado: 27180618452" at bounding box center [577, 427] width 1013 height 27
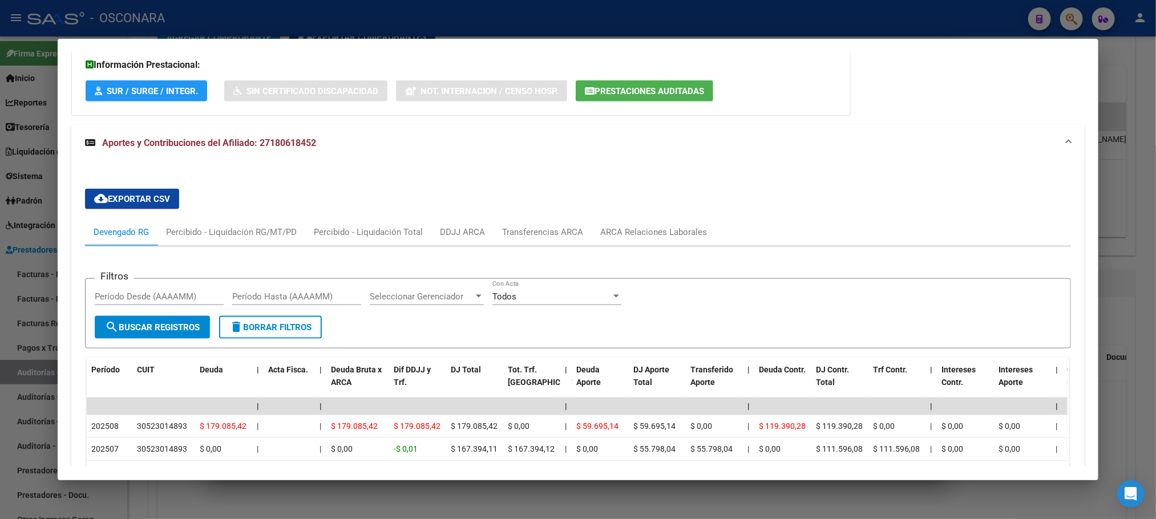
scroll to position [913, 0]
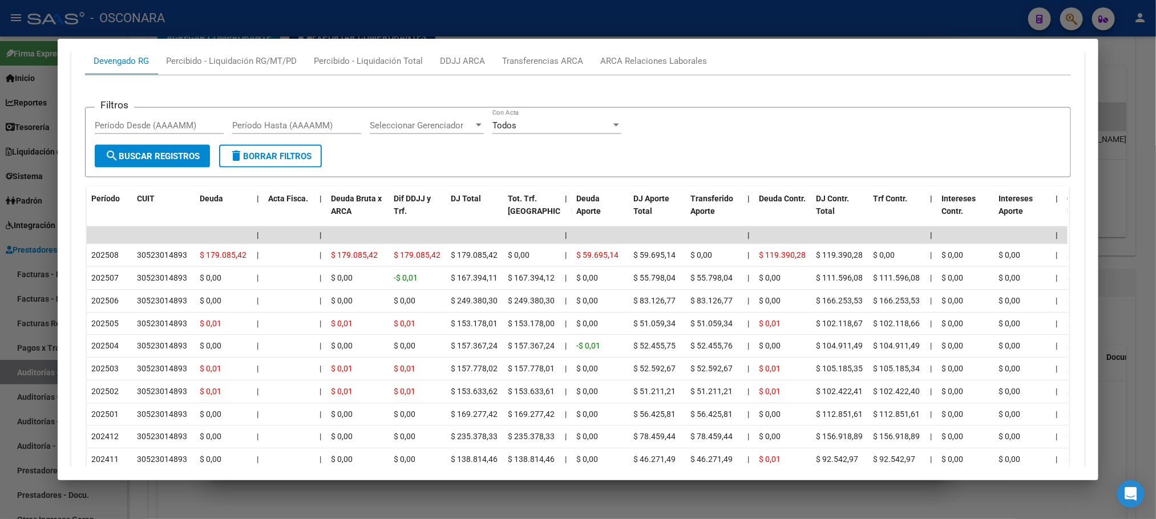
click at [411, 493] on div at bounding box center [578, 259] width 1156 height 519
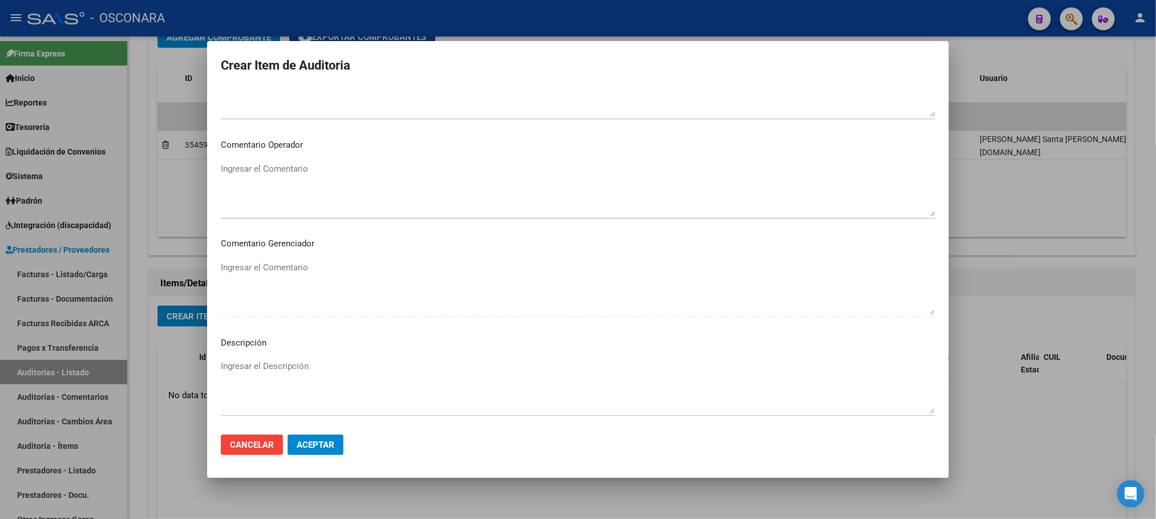
scroll to position [690, 0]
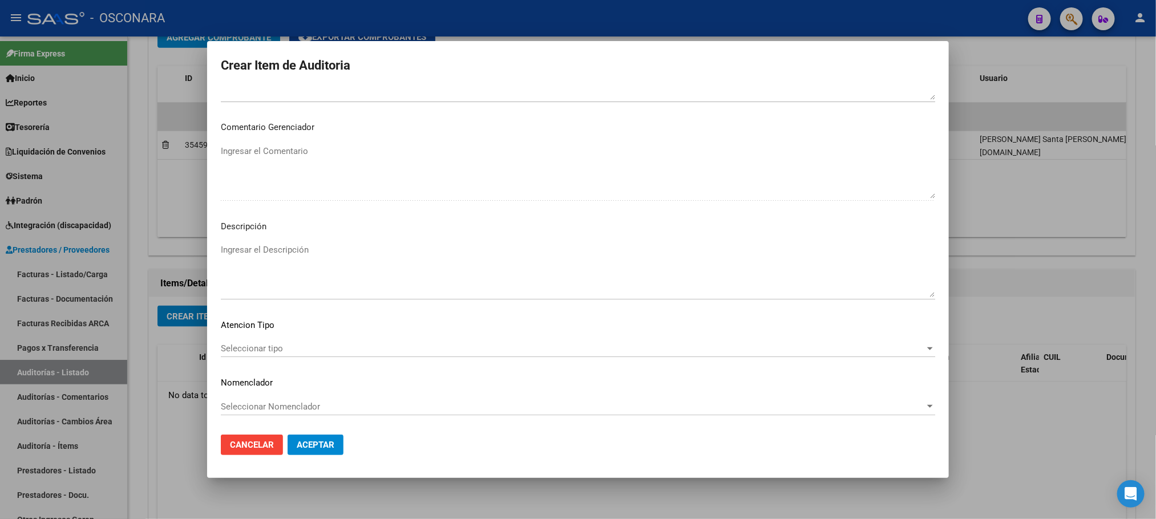
click at [233, 355] on div "Seleccionar tipo Seleccionar tipo" at bounding box center [578, 348] width 714 height 17
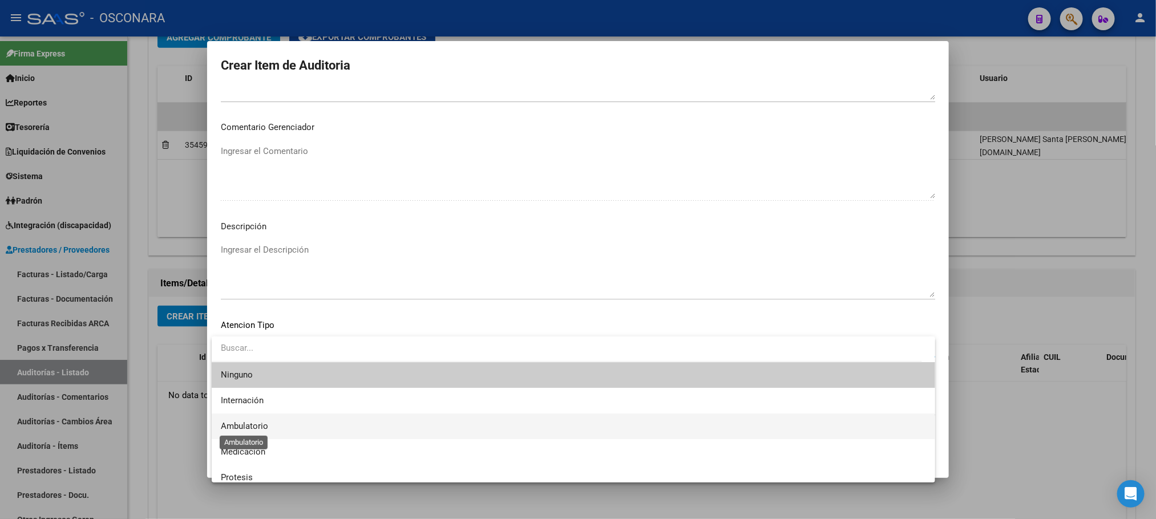
click at [240, 428] on span "Ambulatorio" at bounding box center [244, 426] width 47 height 10
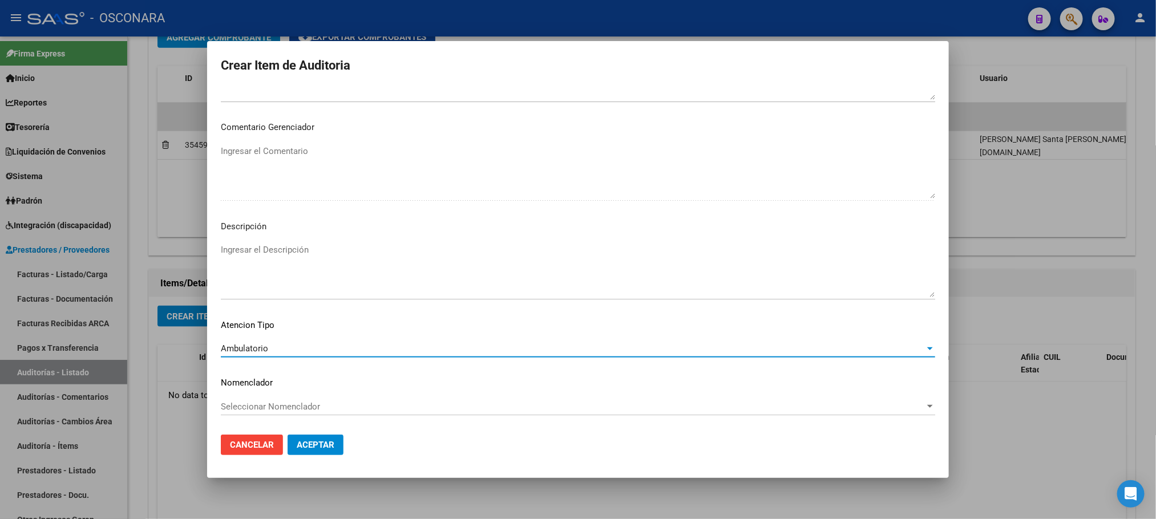
click at [266, 254] on textarea "Ingresar el Descripción" at bounding box center [578, 271] width 714 height 54
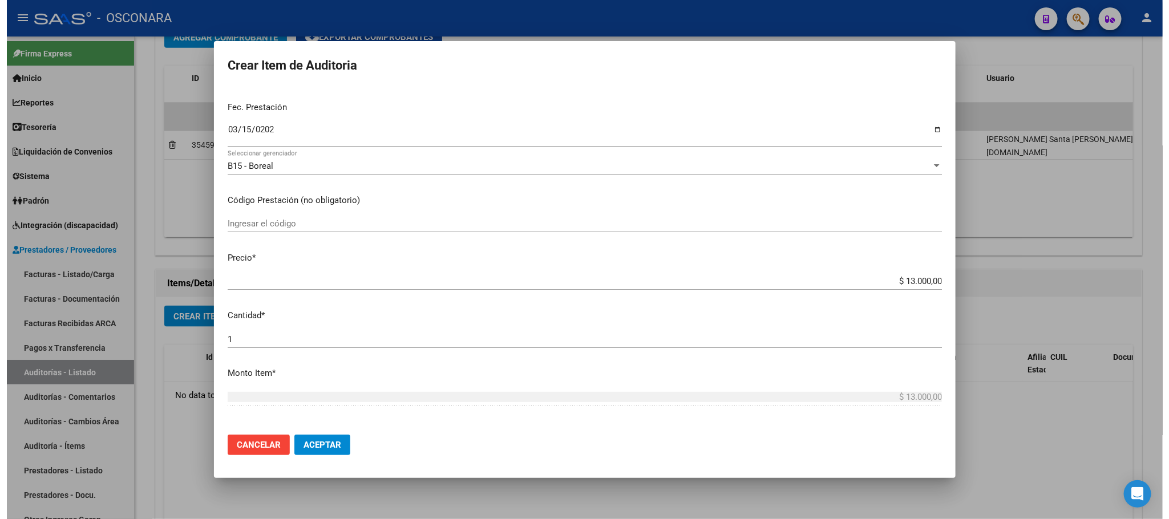
scroll to position [91, 0]
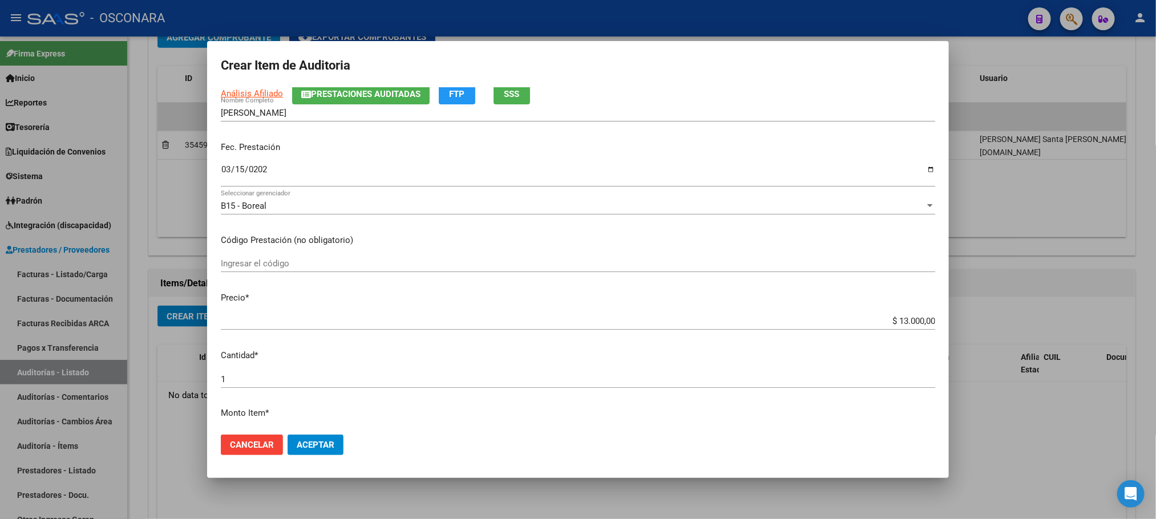
type textarea "AMBULATORIO"
click at [324, 440] on span "Aceptar" at bounding box center [316, 445] width 38 height 10
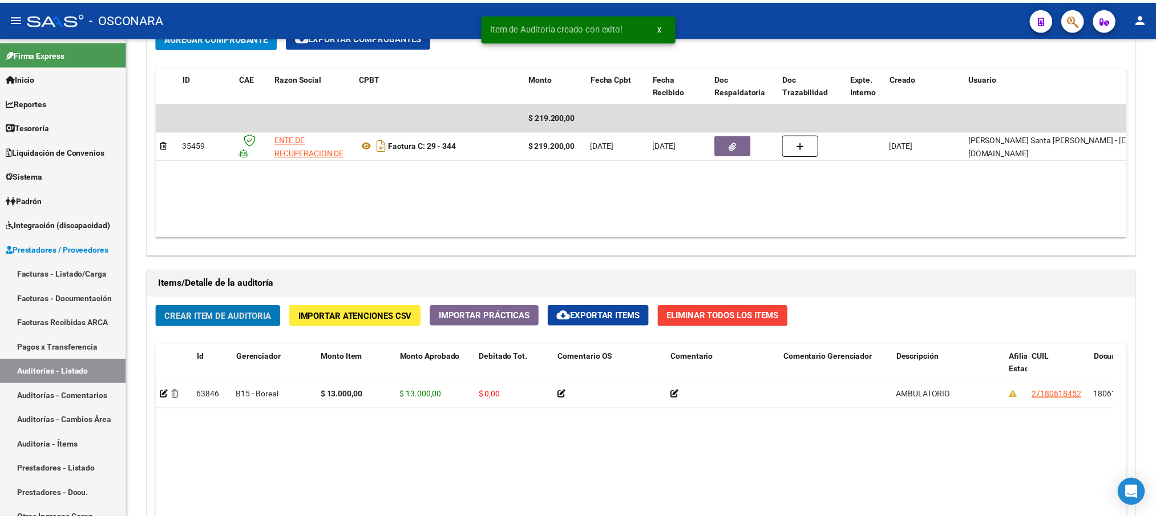
scroll to position [600, 0]
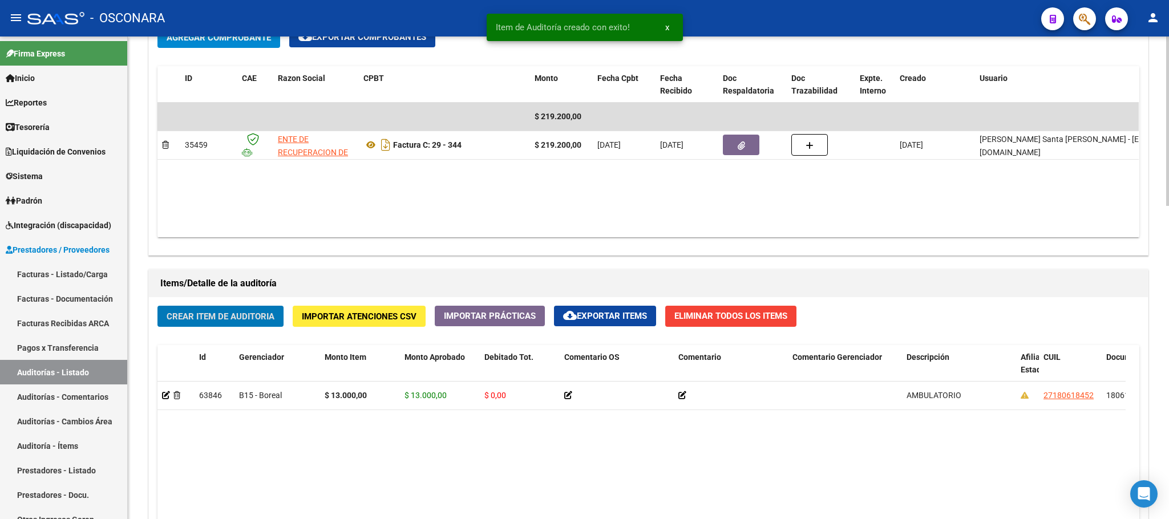
click at [270, 322] on span "Crear Item de Auditoria" at bounding box center [221, 317] width 108 height 10
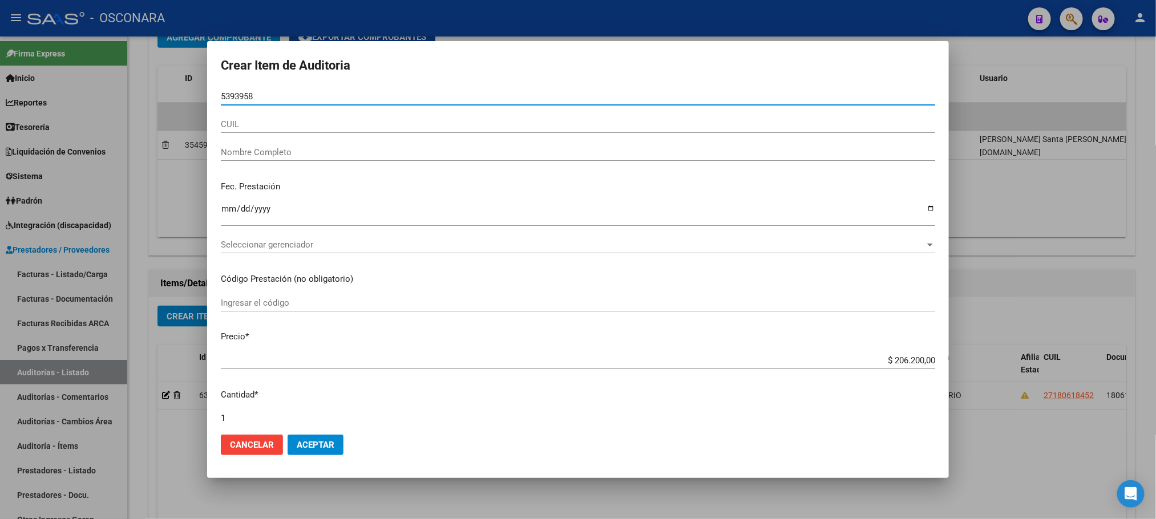
type input "53939588"
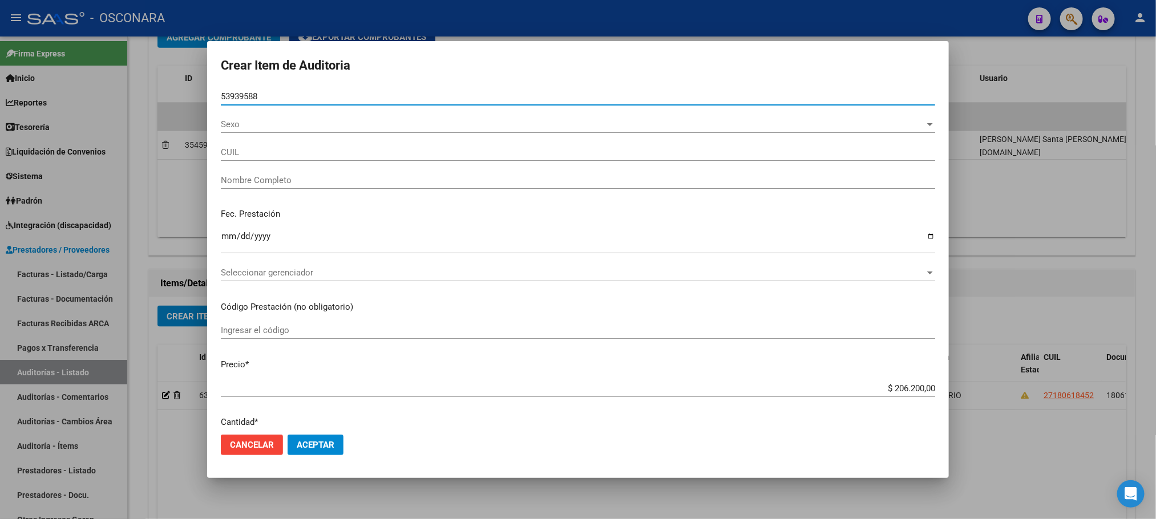
type input "20539395883"
type input "[PERSON_NAME]"
